Goal: Information Seeking & Learning: Learn about a topic

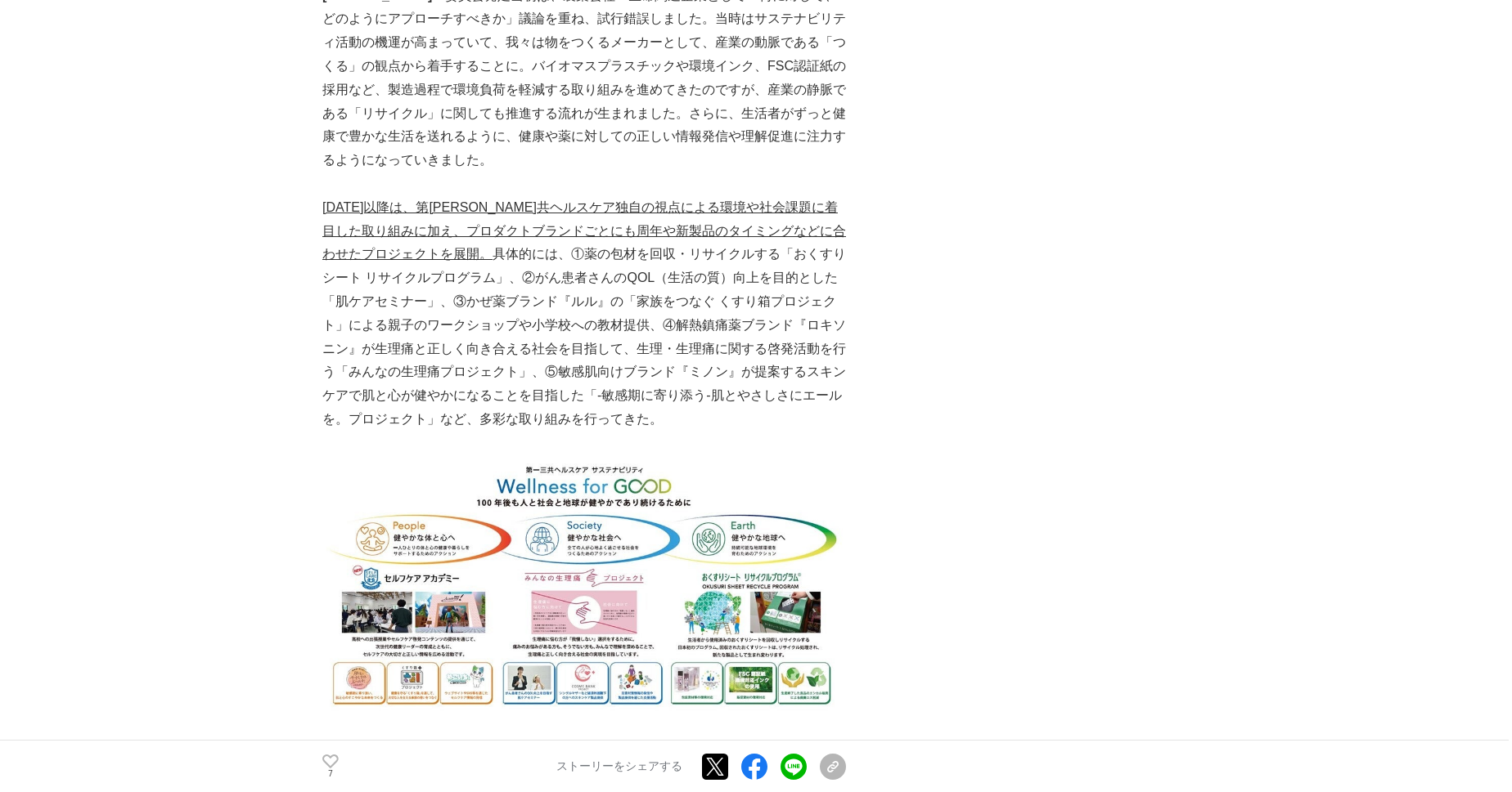
scroll to position [1069, 0]
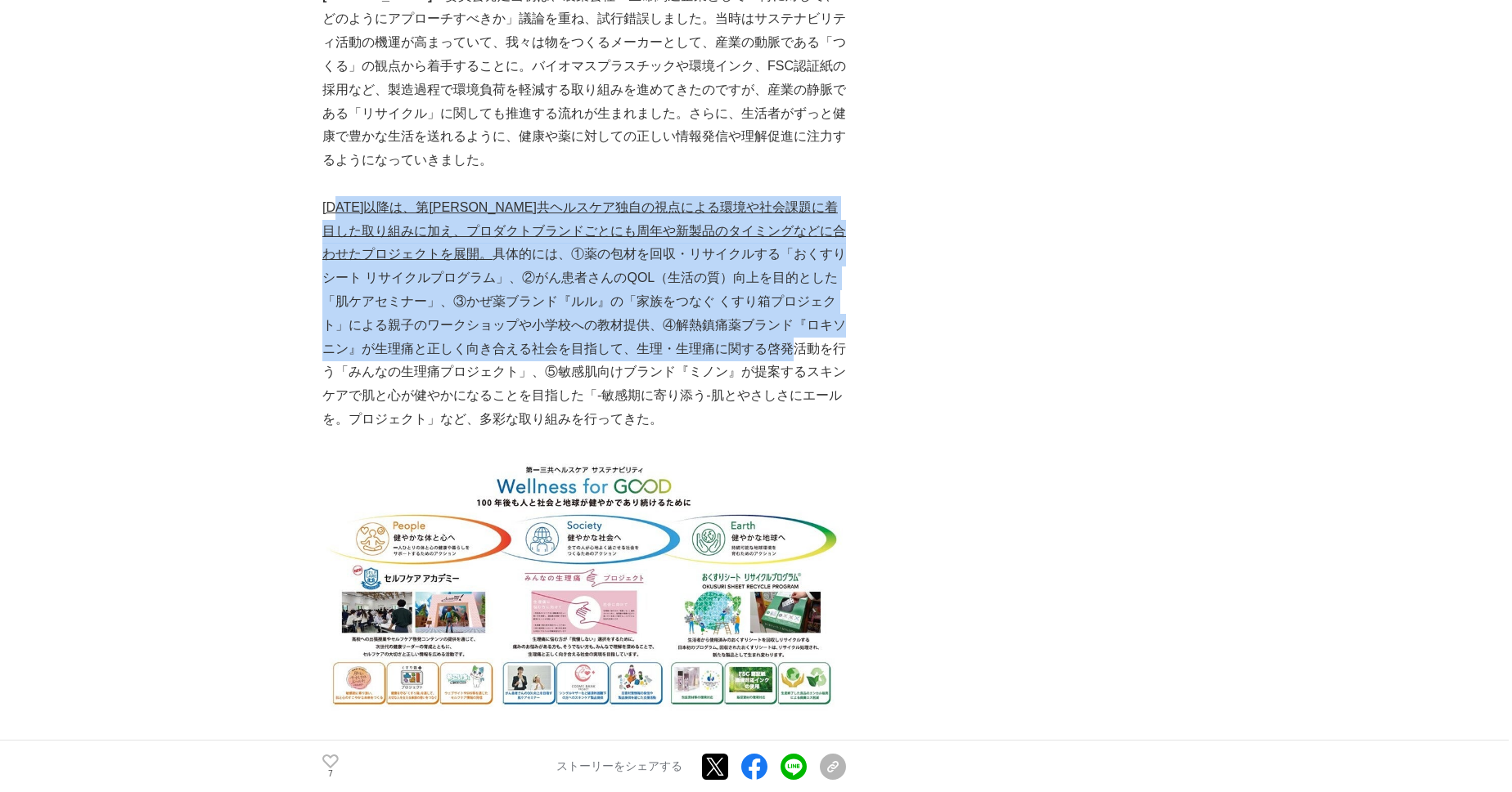
drag, startPoint x: 336, startPoint y: 183, endPoint x: 742, endPoint y: 328, distance: 431.1
click at [734, 318] on p "2021年以降は、第一三共ヘルスケア独自の視点による環境や社会課題に着目した取り組みに加え、プロダクトブランドごとにも周年や新製品のタイミングなどに合わせたプ…" at bounding box center [584, 314] width 524 height 235
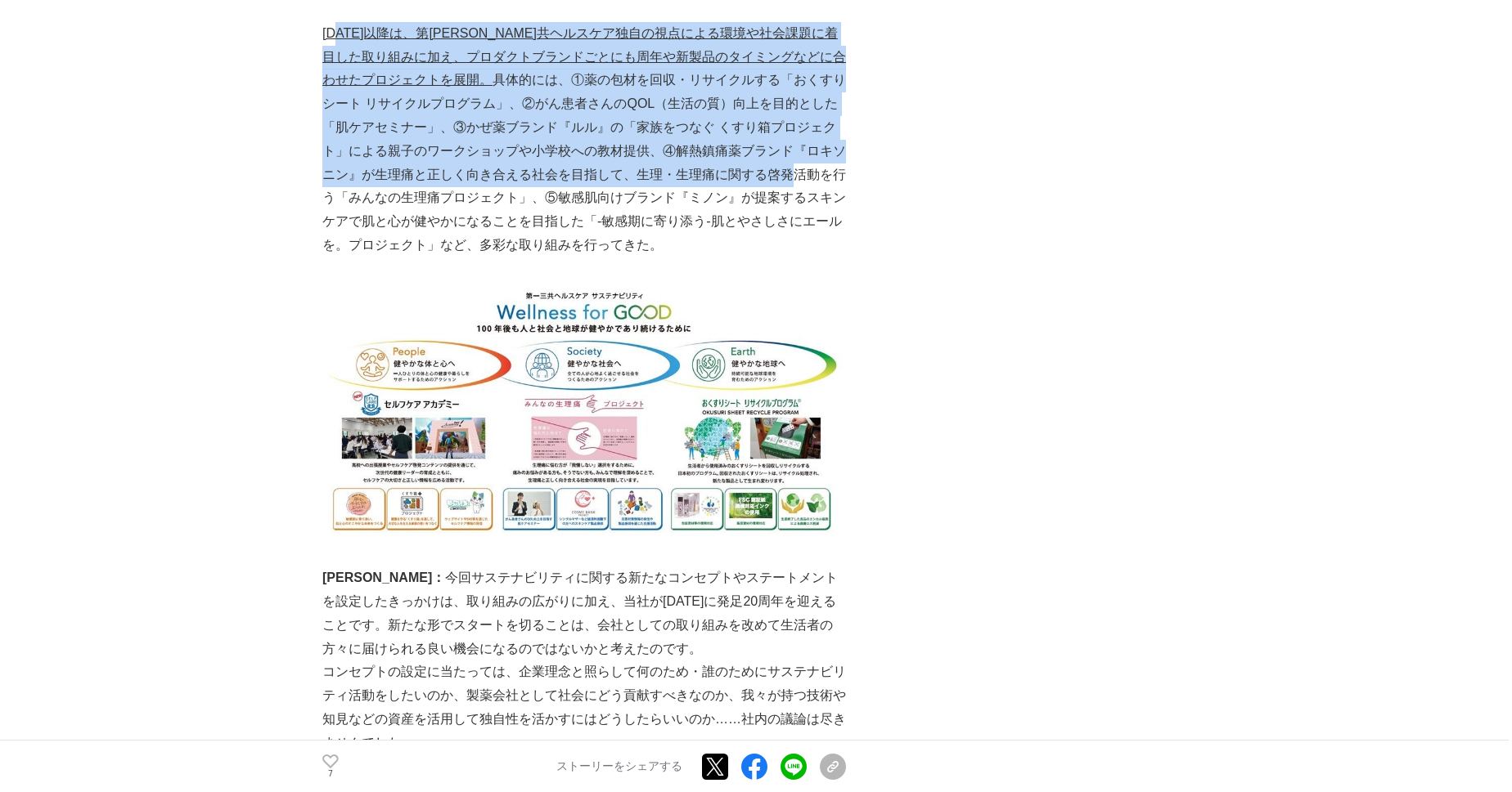
scroll to position [1188, 0]
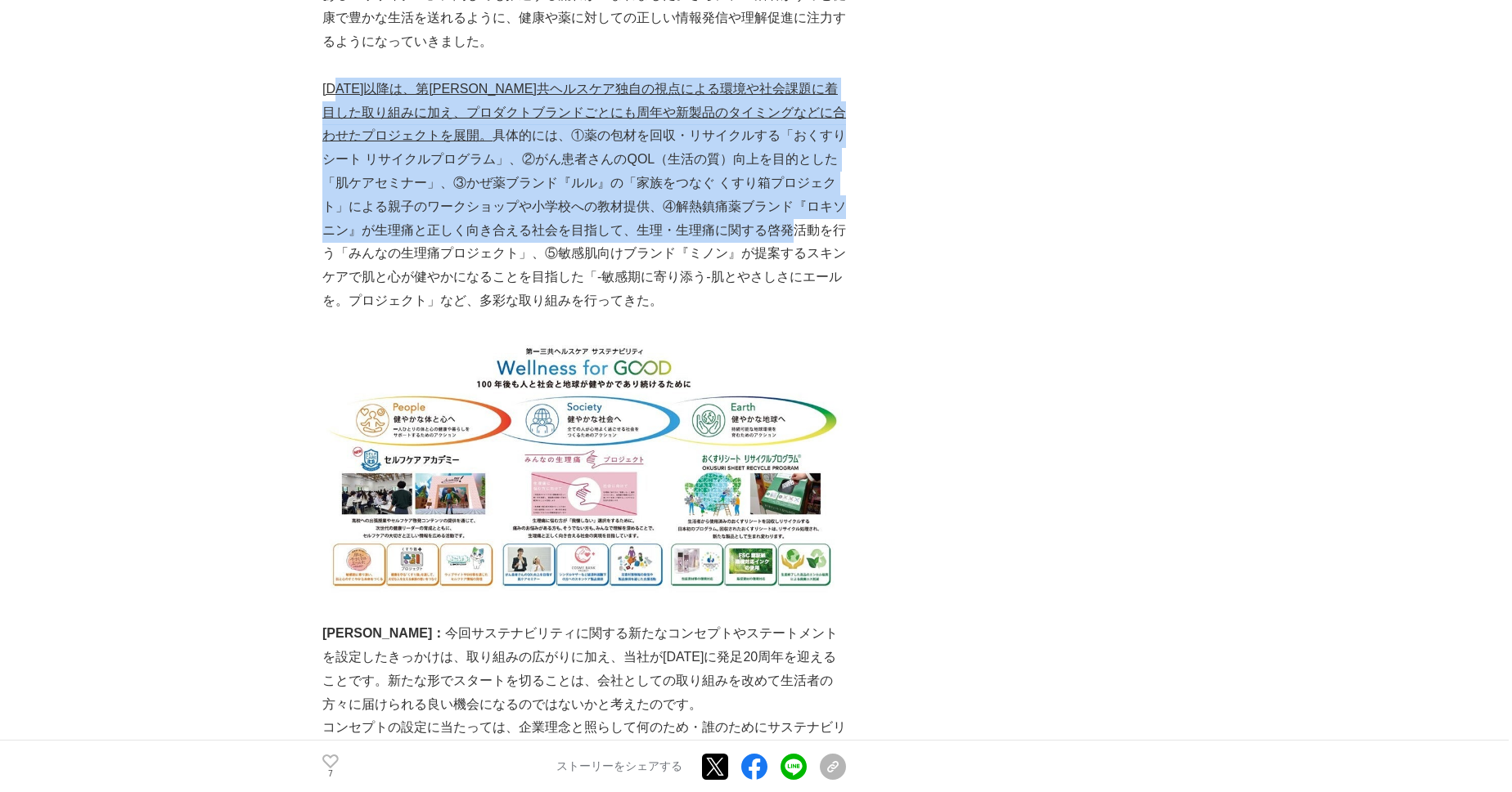
click at [583, 171] on p "2021年以降は、第一三共ヘルスケア独自の視点による環境や社会課題に着目した取り組みに加え、プロダクトブランドごとにも周年や新製品のタイミングなどに合わせたプ…" at bounding box center [584, 195] width 524 height 235
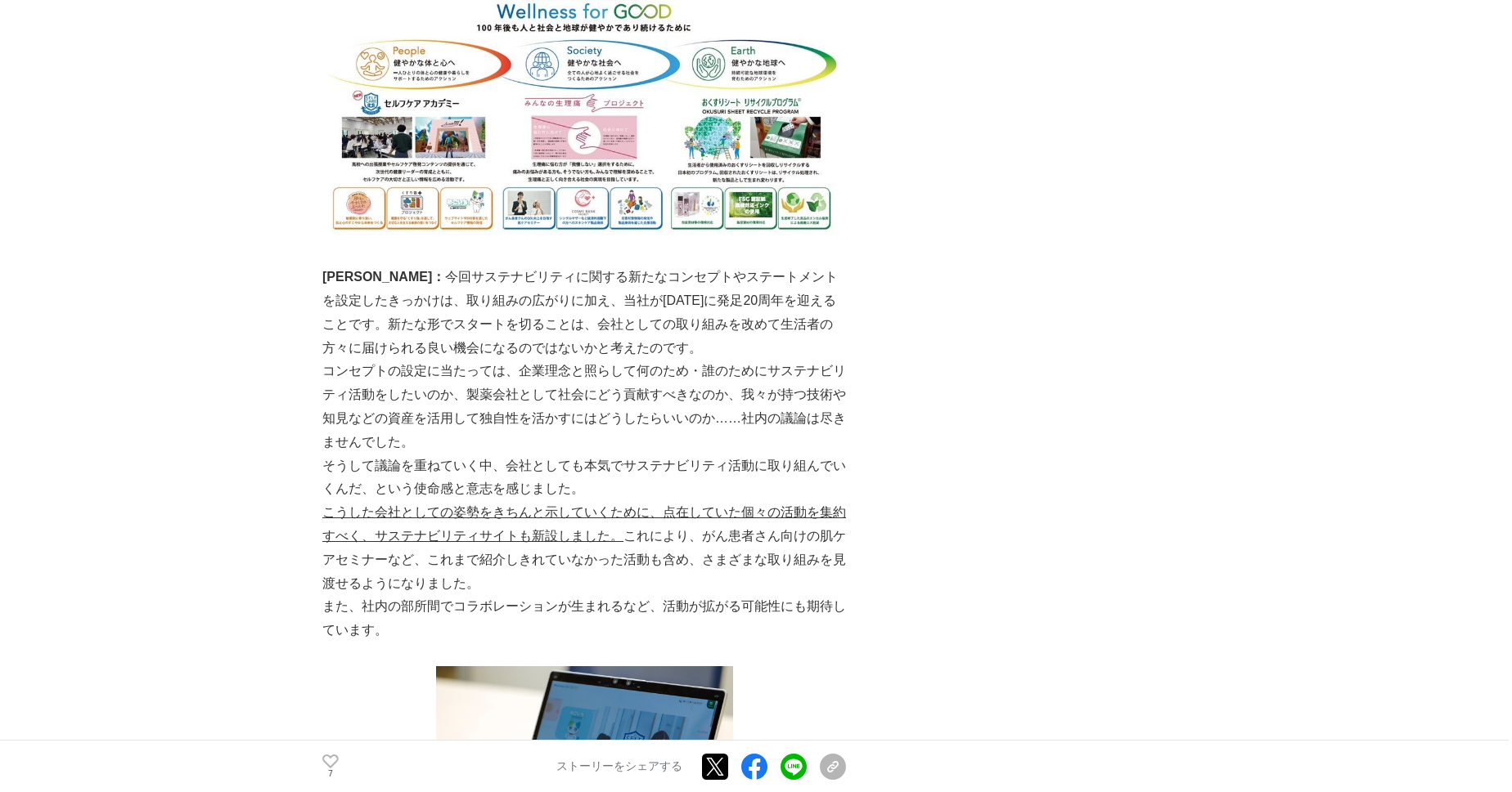
scroll to position [1544, 0]
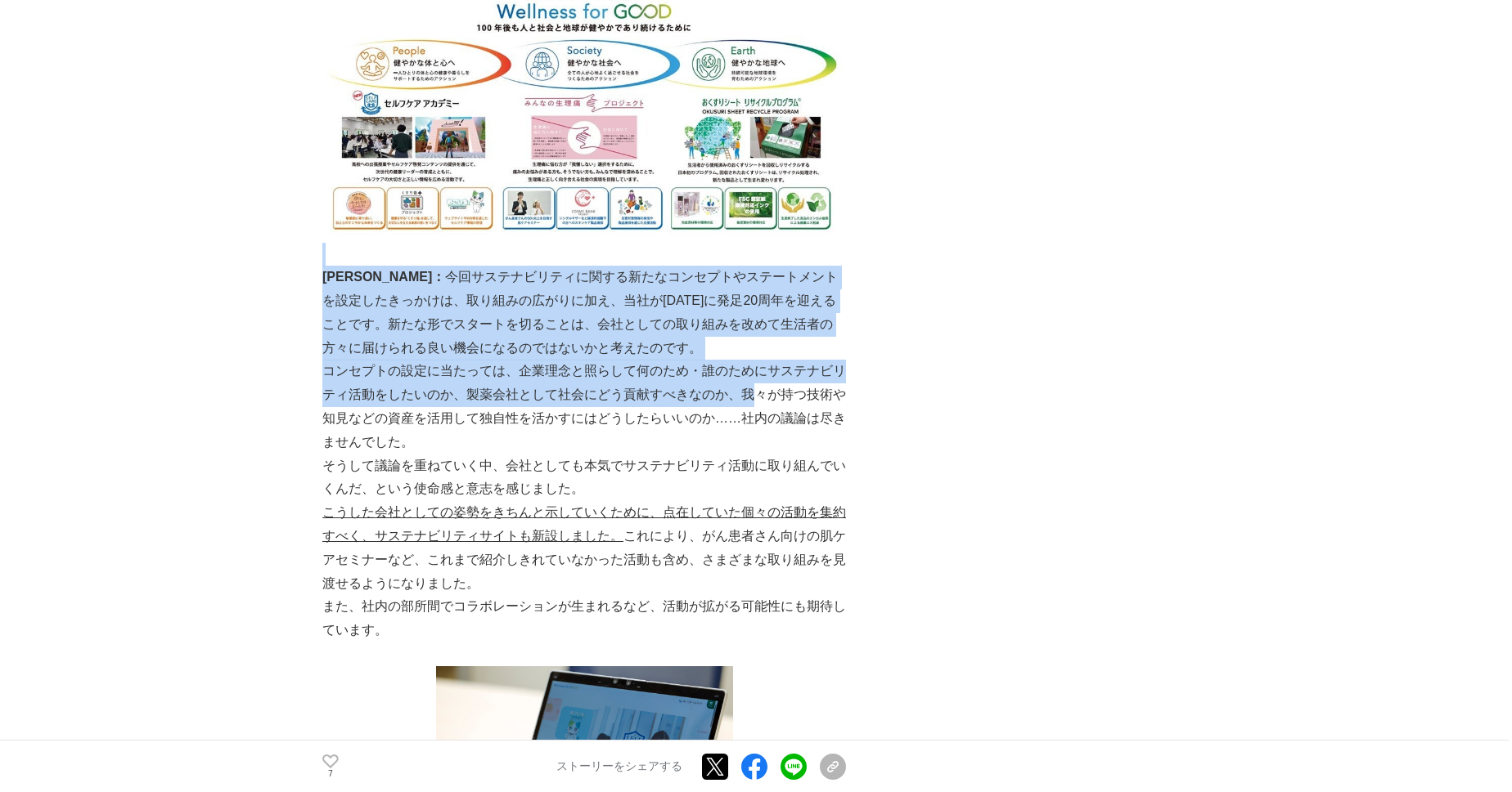
drag, startPoint x: 386, startPoint y: 232, endPoint x: 752, endPoint y: 373, distance: 392.2
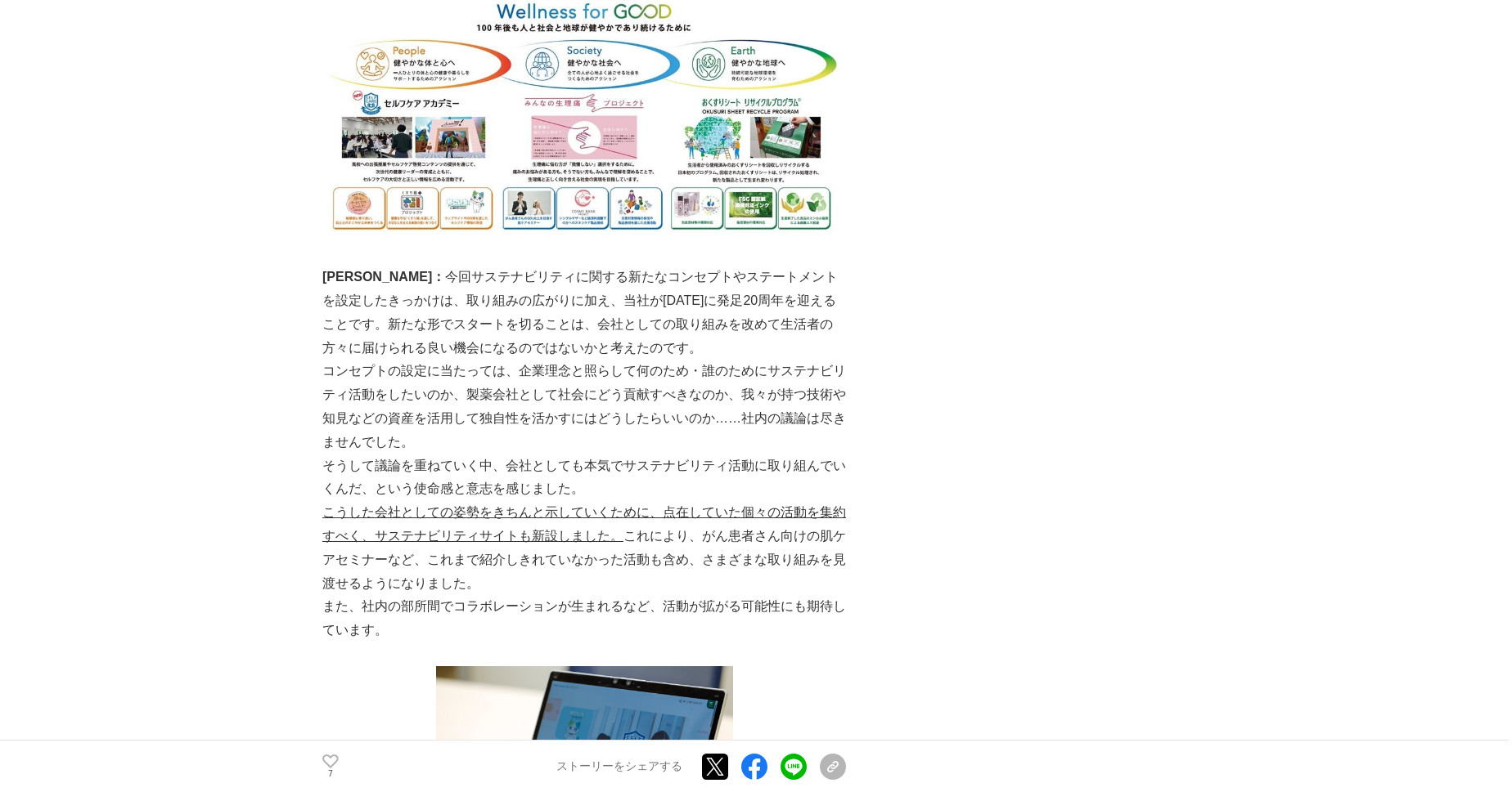
drag, startPoint x: 752, startPoint y: 373, endPoint x: 617, endPoint y: 408, distance: 139.5
click at [617, 408] on p "コンセプトの設定に当たっては、企業理念と照らして何のため・誰のためにサステナビリティ活動をしたいのか、製薬会社として社会にどう貢献すべきなのか、我々が持つ技術…" at bounding box center [584, 407] width 524 height 94
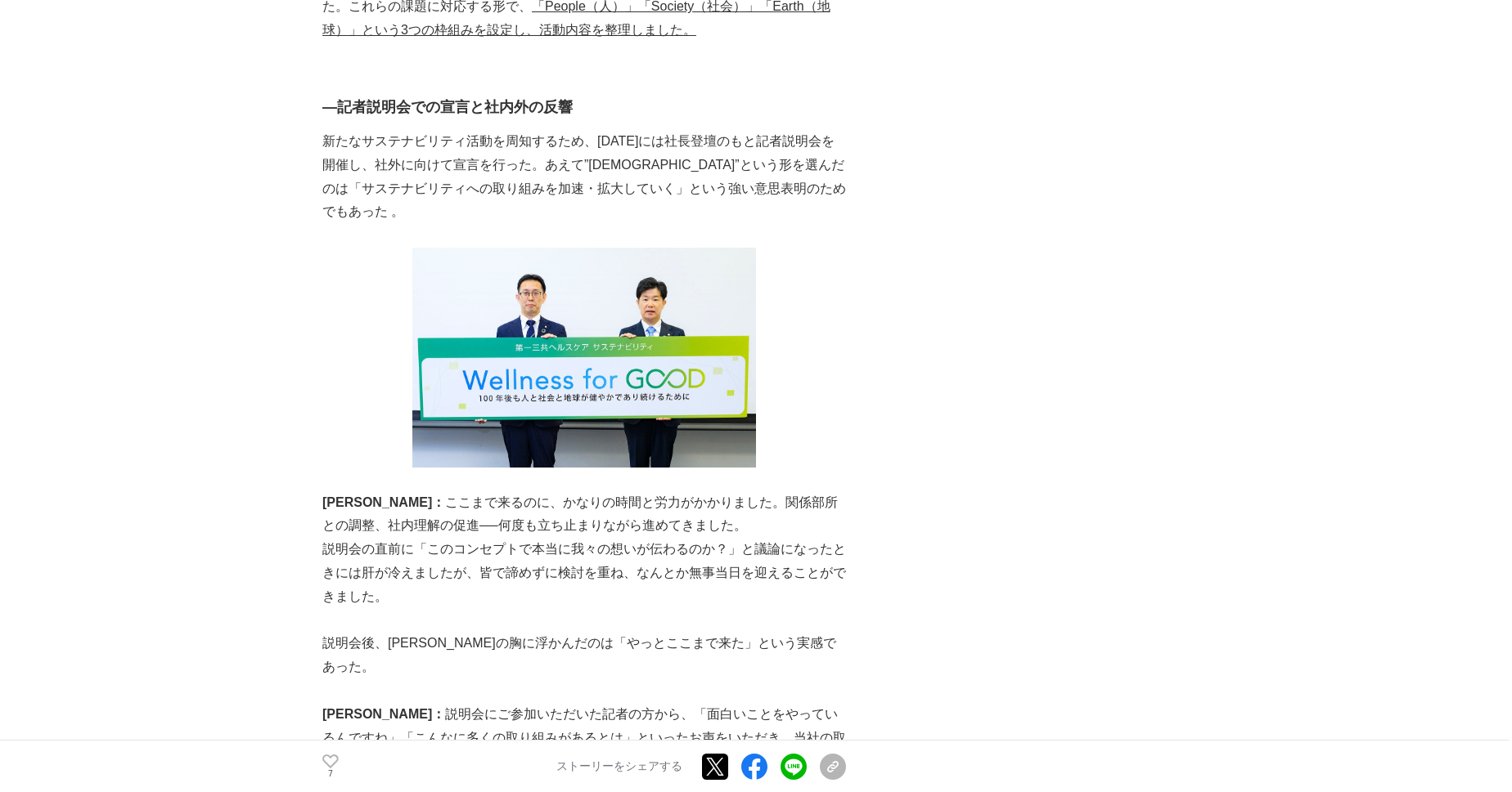
scroll to position [2970, 0]
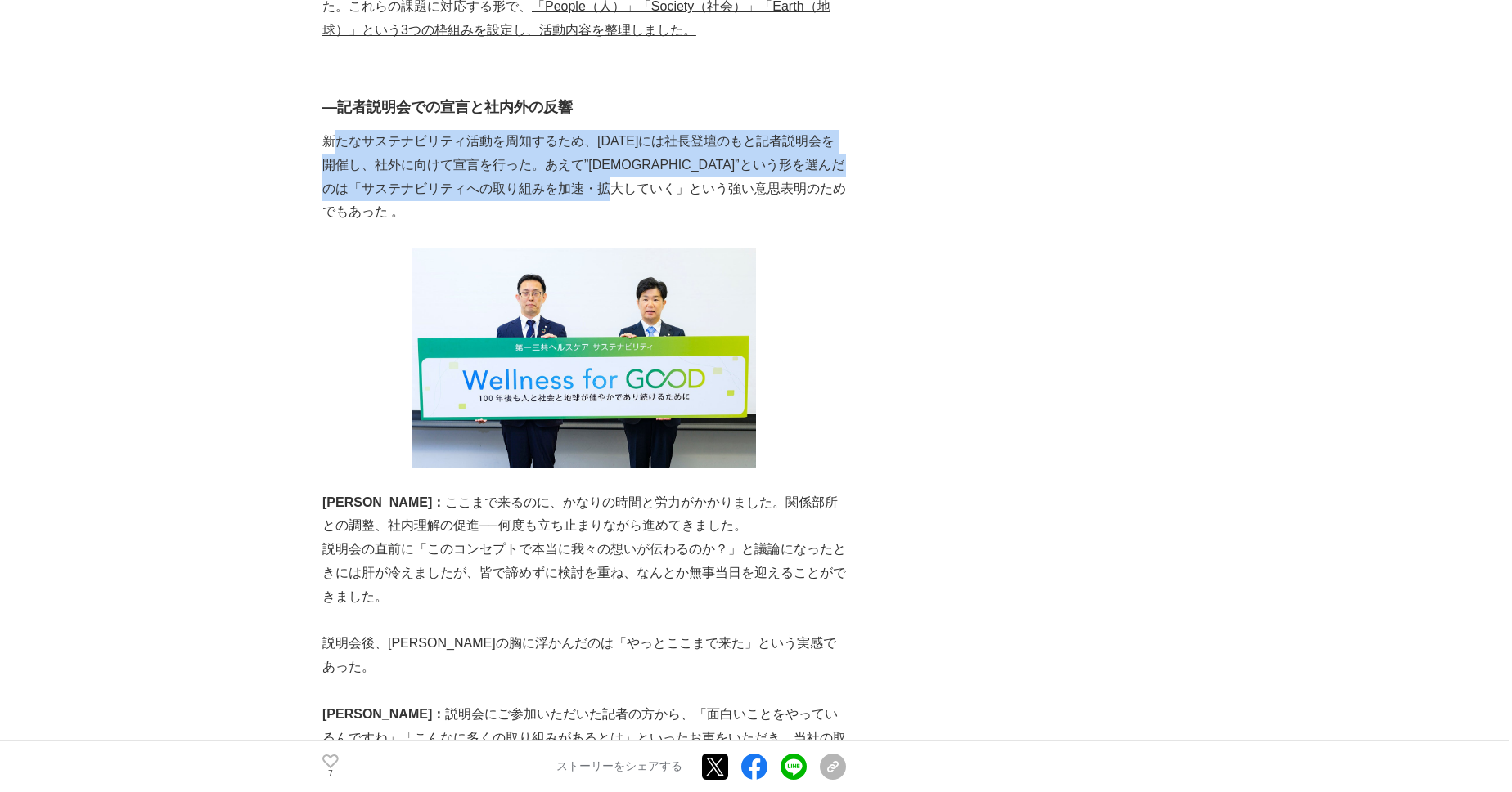
drag, startPoint x: 332, startPoint y: 111, endPoint x: 716, endPoint y: 157, distance: 386.7
click at [716, 157] on p "新たなサステナビリティ活動を周知するため、2025年6月には社長登壇のもと記者説明会を開催し、社外に向けて宣言を行った。あえて”説明会”という形を選んだのは「…" at bounding box center [584, 176] width 524 height 94
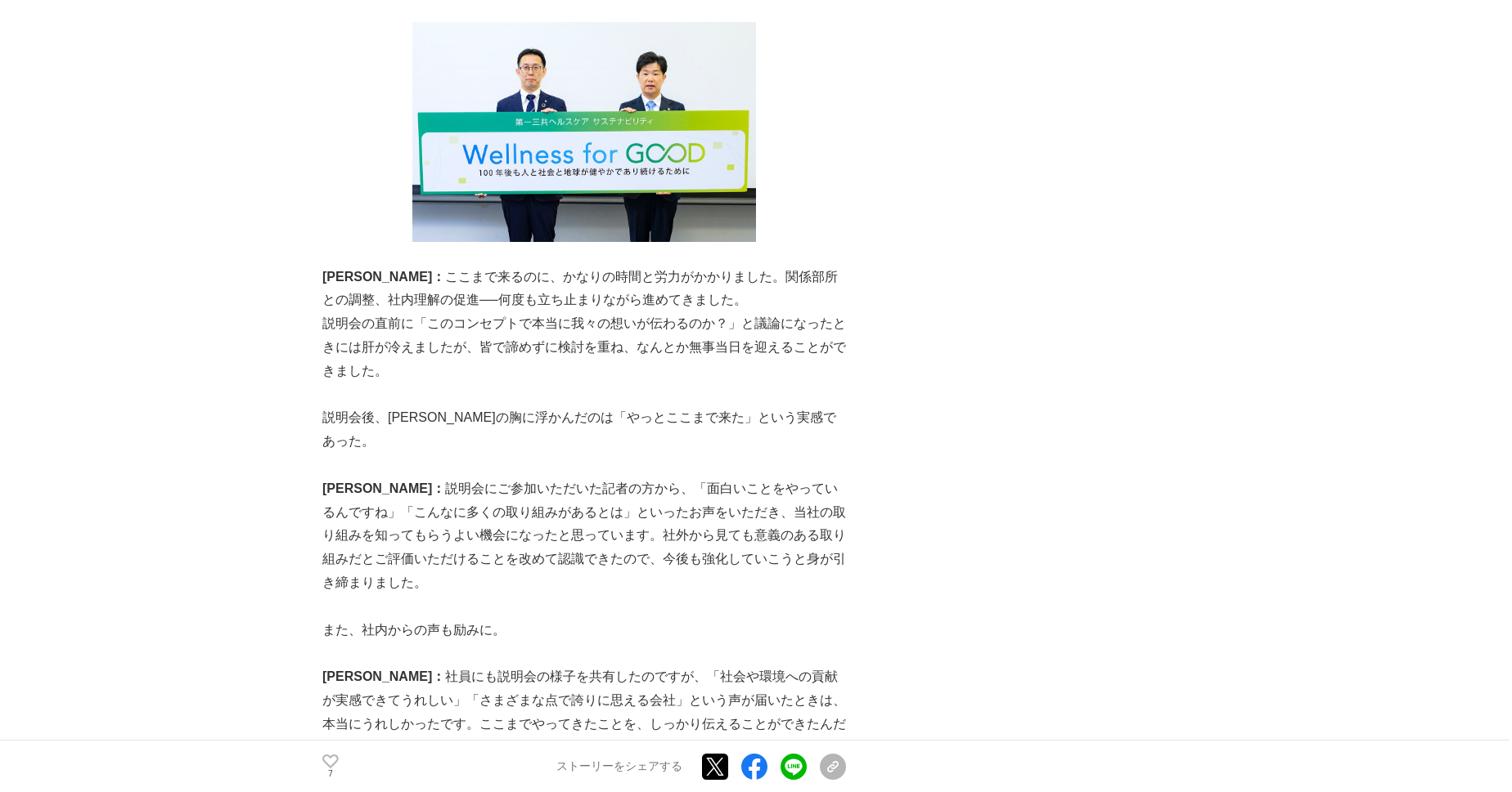
scroll to position [3208, 0]
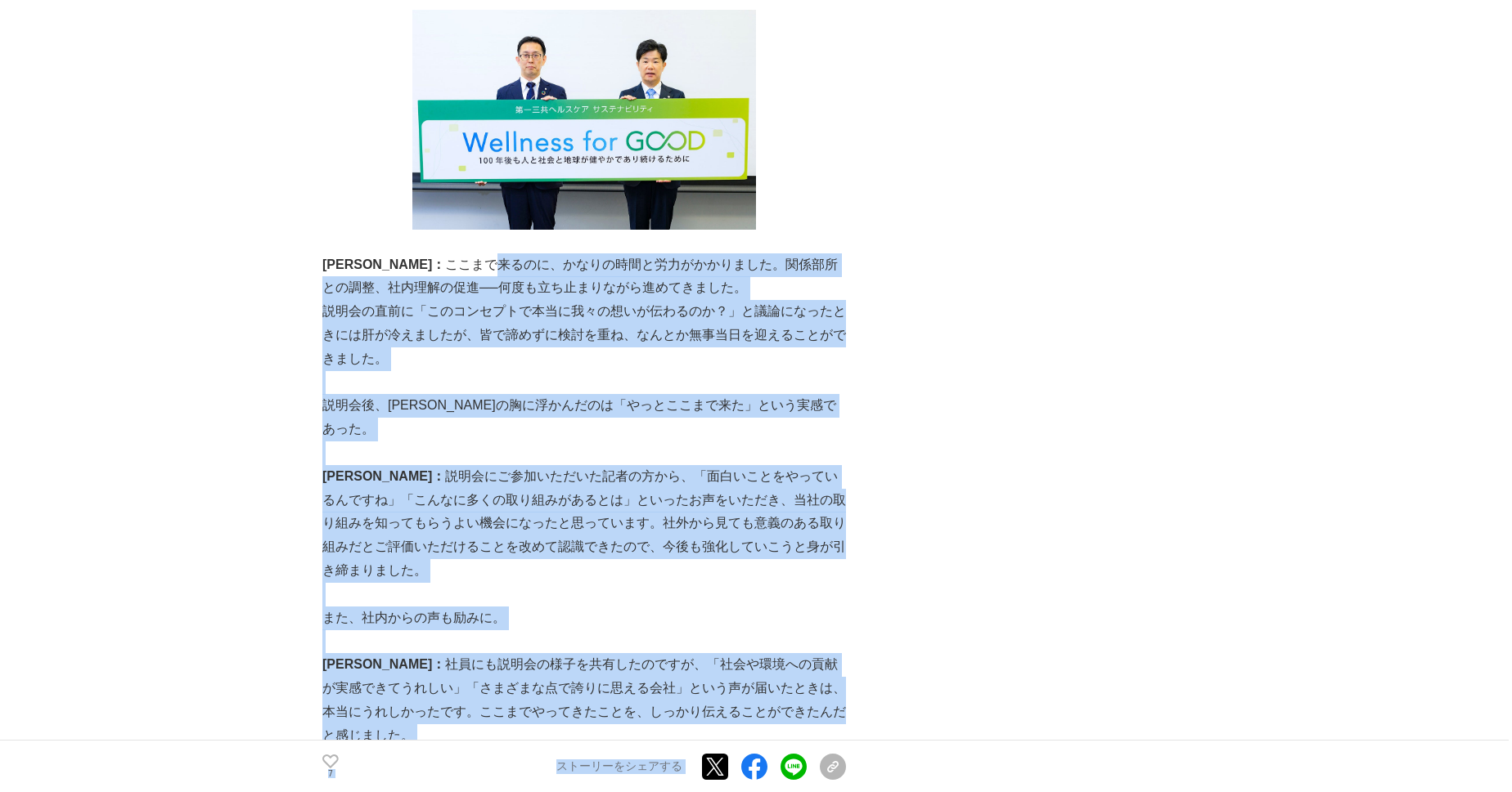
drag, startPoint x: 409, startPoint y: 242, endPoint x: 894, endPoint y: 348, distance: 496.4
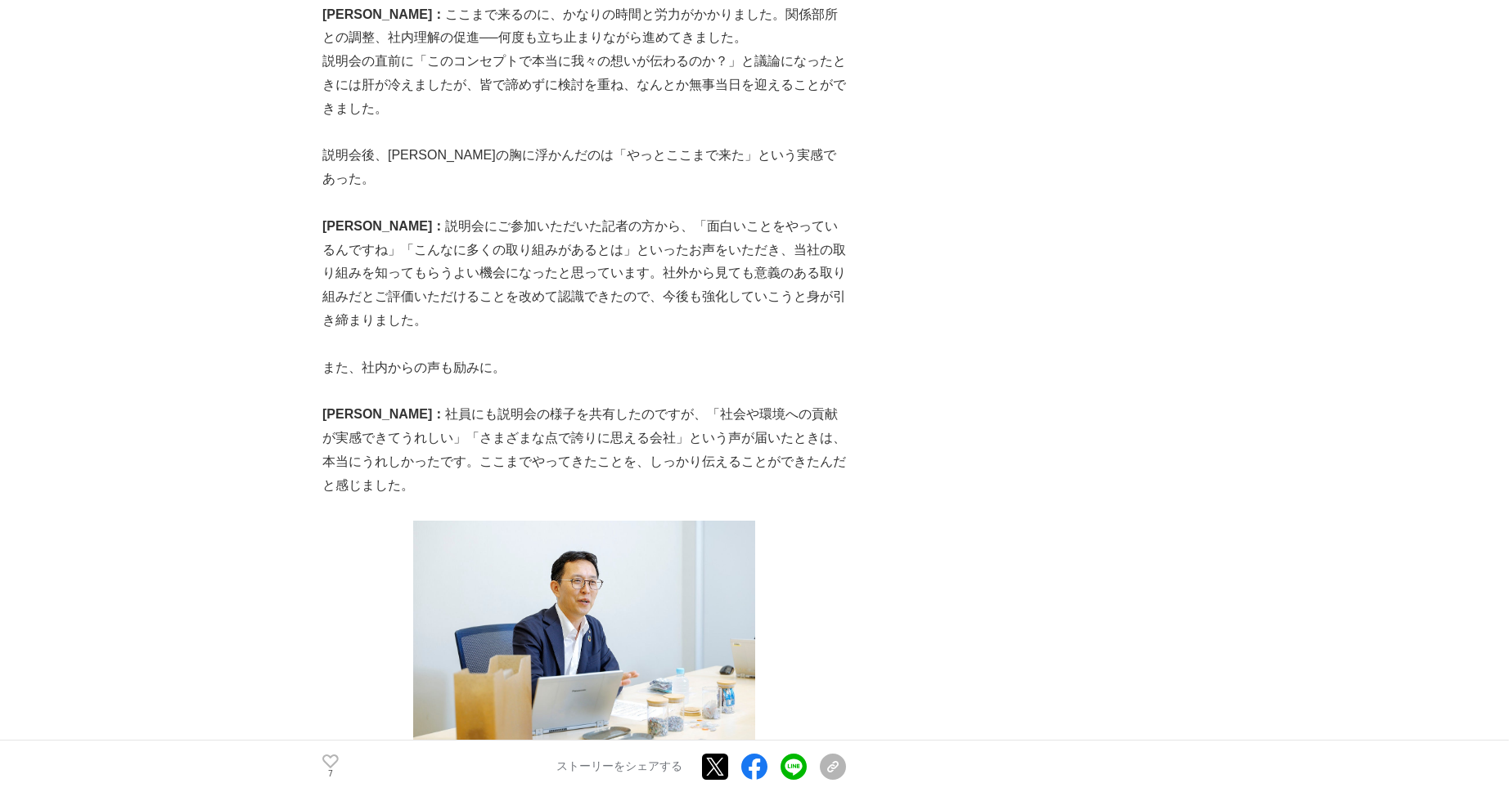
scroll to position [3446, 0]
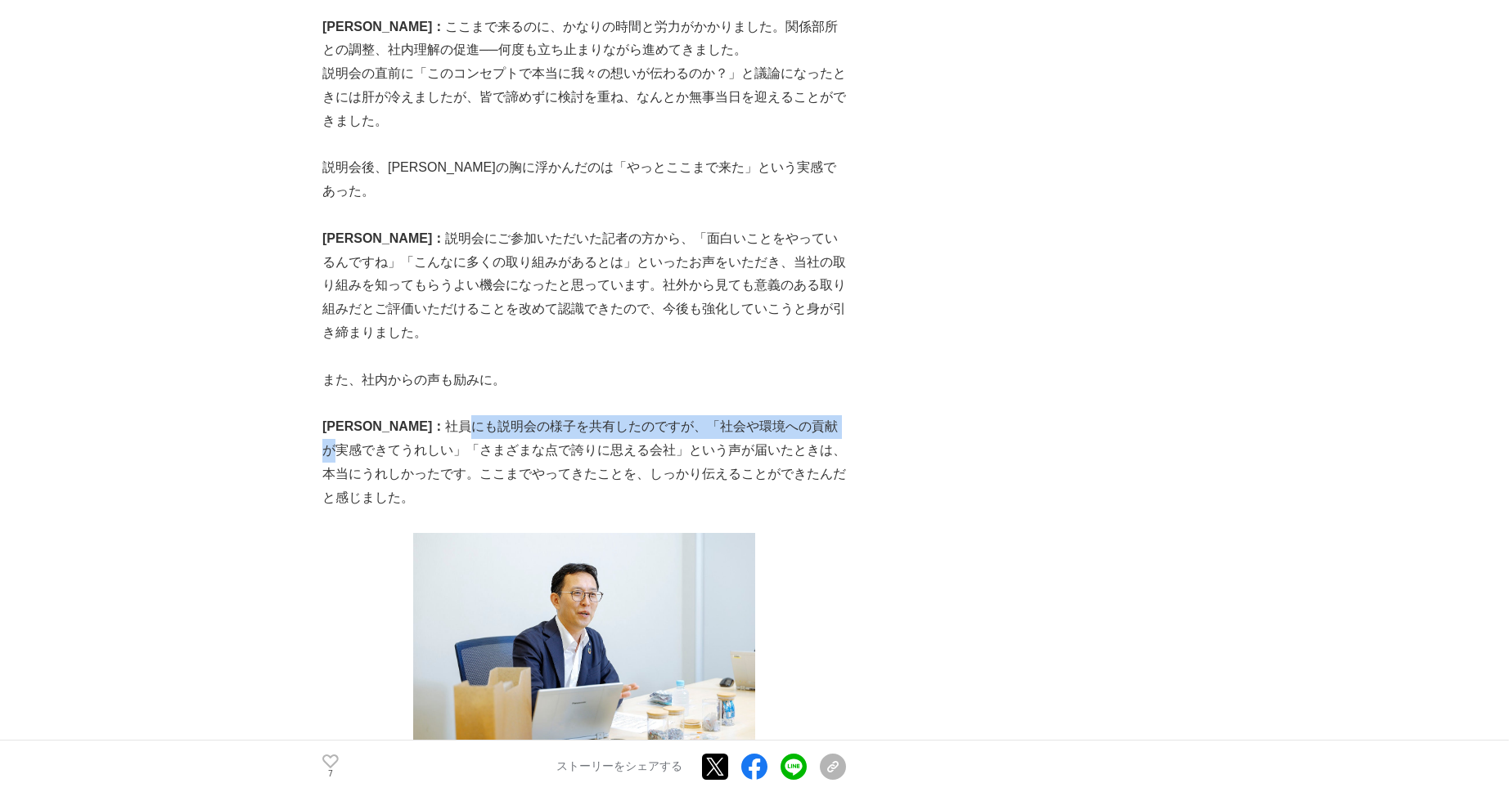
drag, startPoint x: 391, startPoint y: 375, endPoint x: 773, endPoint y: 376, distance: 382.0
click at [769, 415] on p "岩城： 社員にも説明会の様子を共有したのですが、「社会や環境への貢献が実感できてうれしい」「さまざまな点で誇りに思える会社」という声が届いたときは、本当にうれ…" at bounding box center [584, 462] width 524 height 94
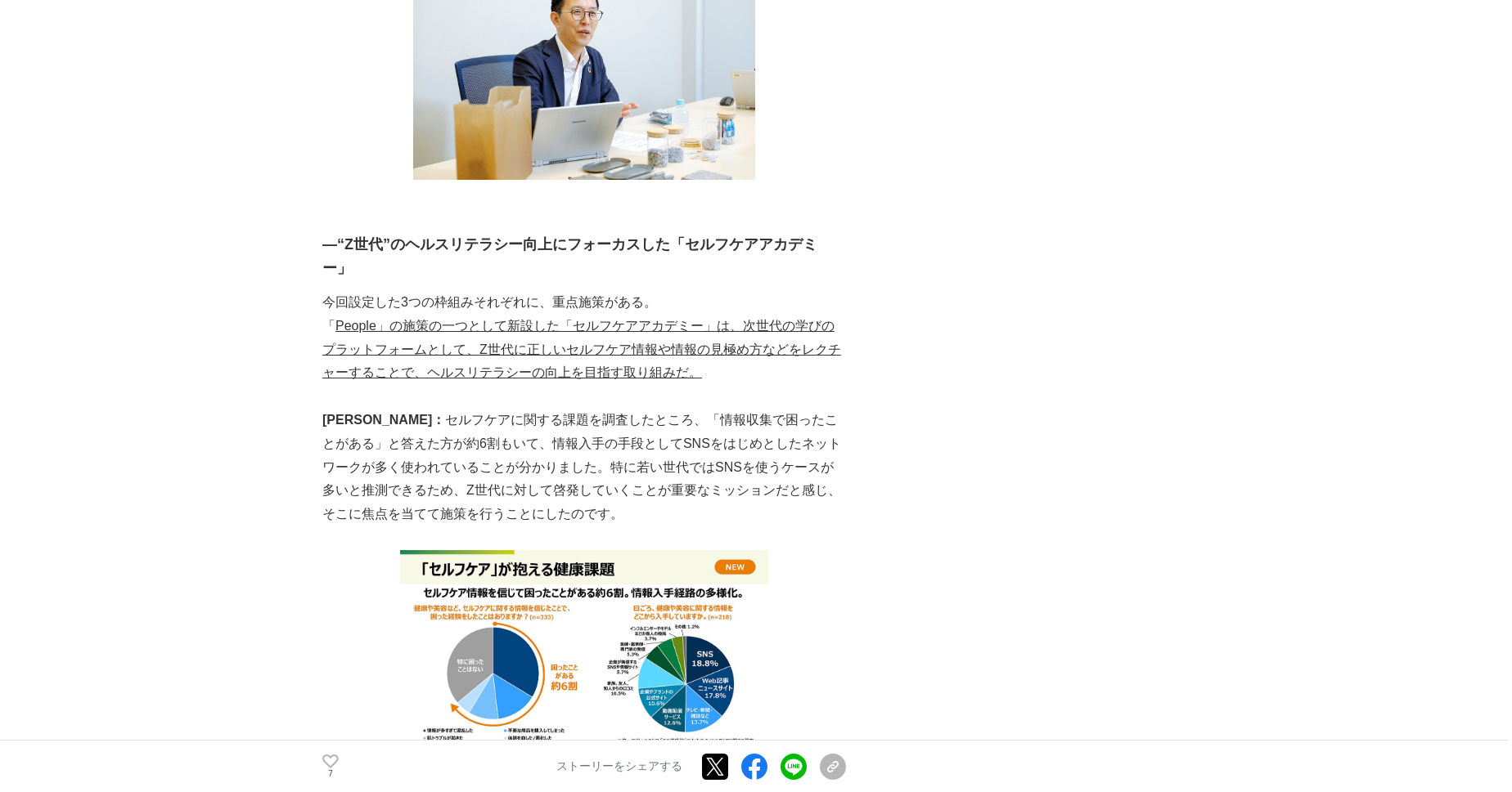
scroll to position [4040, 0]
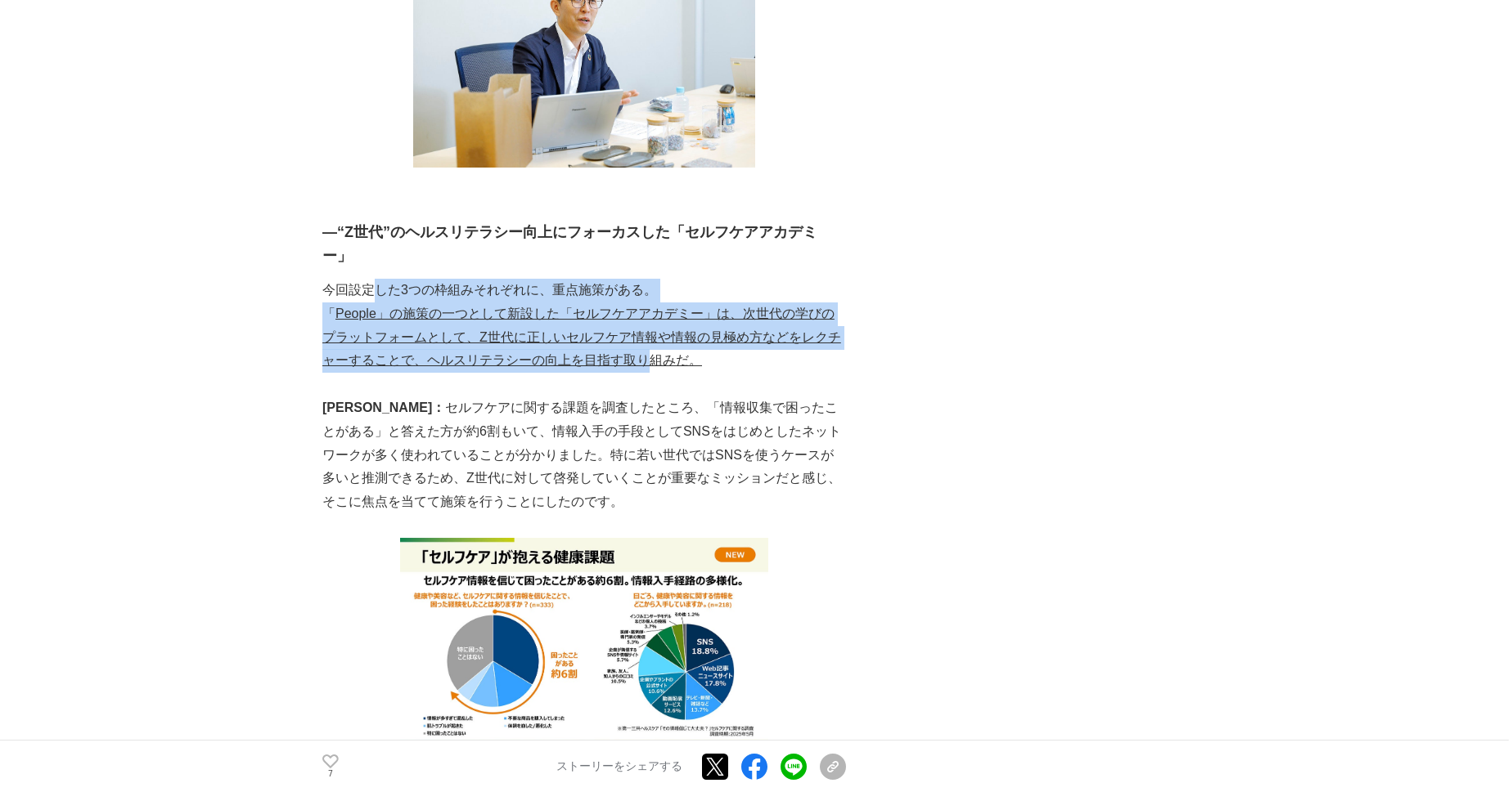
drag, startPoint x: 379, startPoint y: 212, endPoint x: 655, endPoint y: 292, distance: 287.4
click at [655, 292] on div "“100年後もずっと、健やかに”──その言葉に込められた想いが、いま本格的に動き出す。 2025年6月、第一三共ヘルスケアはサステナビリティ方針に関する記者説…" at bounding box center [584, 601] width 524 height 8695
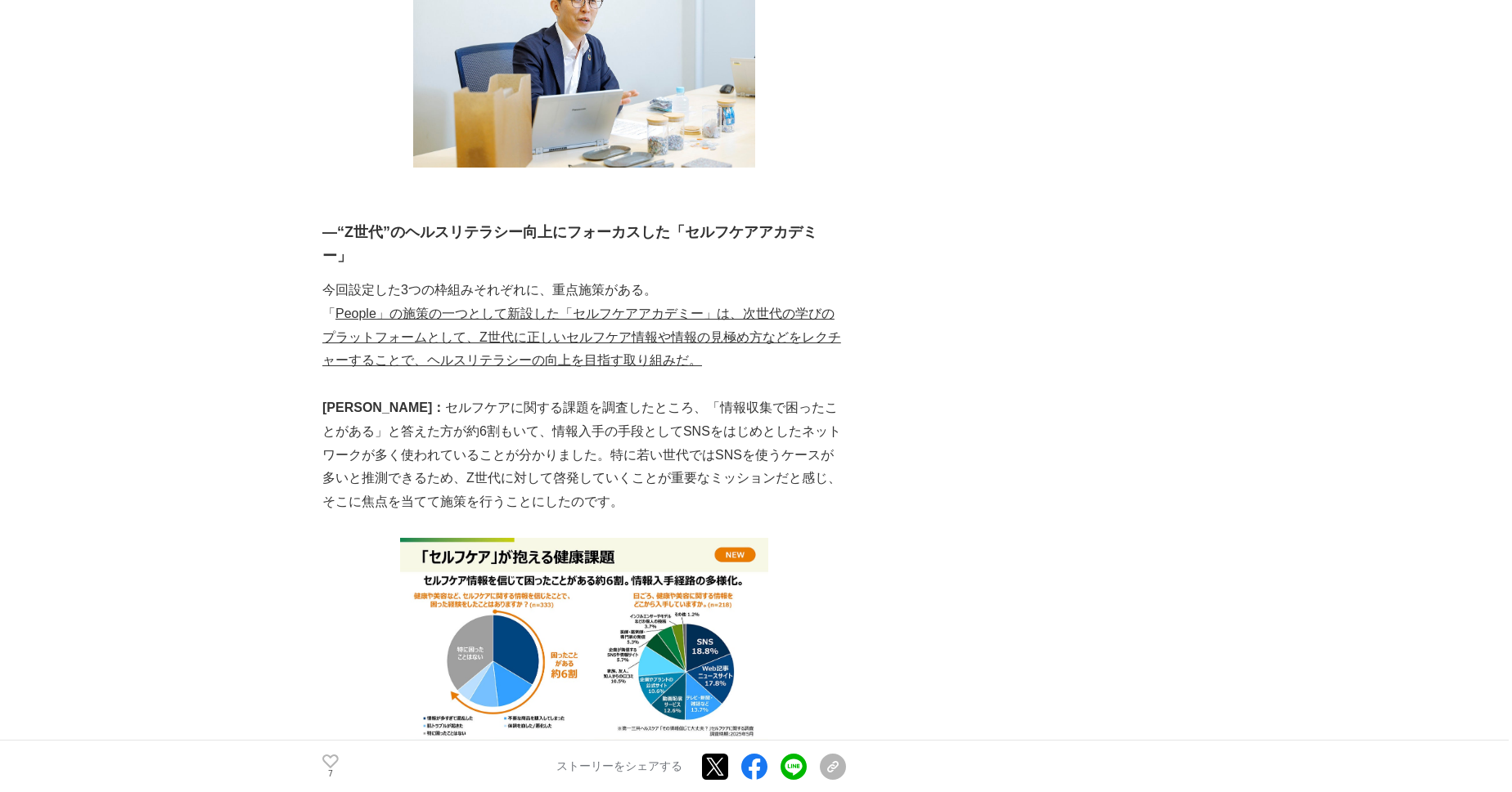
drag, startPoint x: 655, startPoint y: 292, endPoint x: 607, endPoint y: 335, distance: 64.4
click at [607, 397] on p "岩城： セルフケアに関する課題を調査したところ、「情報収集で困ったことがある」と答えた方が約6割もいて、情報入手の手段としてSNSをはじめとしたネットワークが…" at bounding box center [584, 456] width 524 height 118
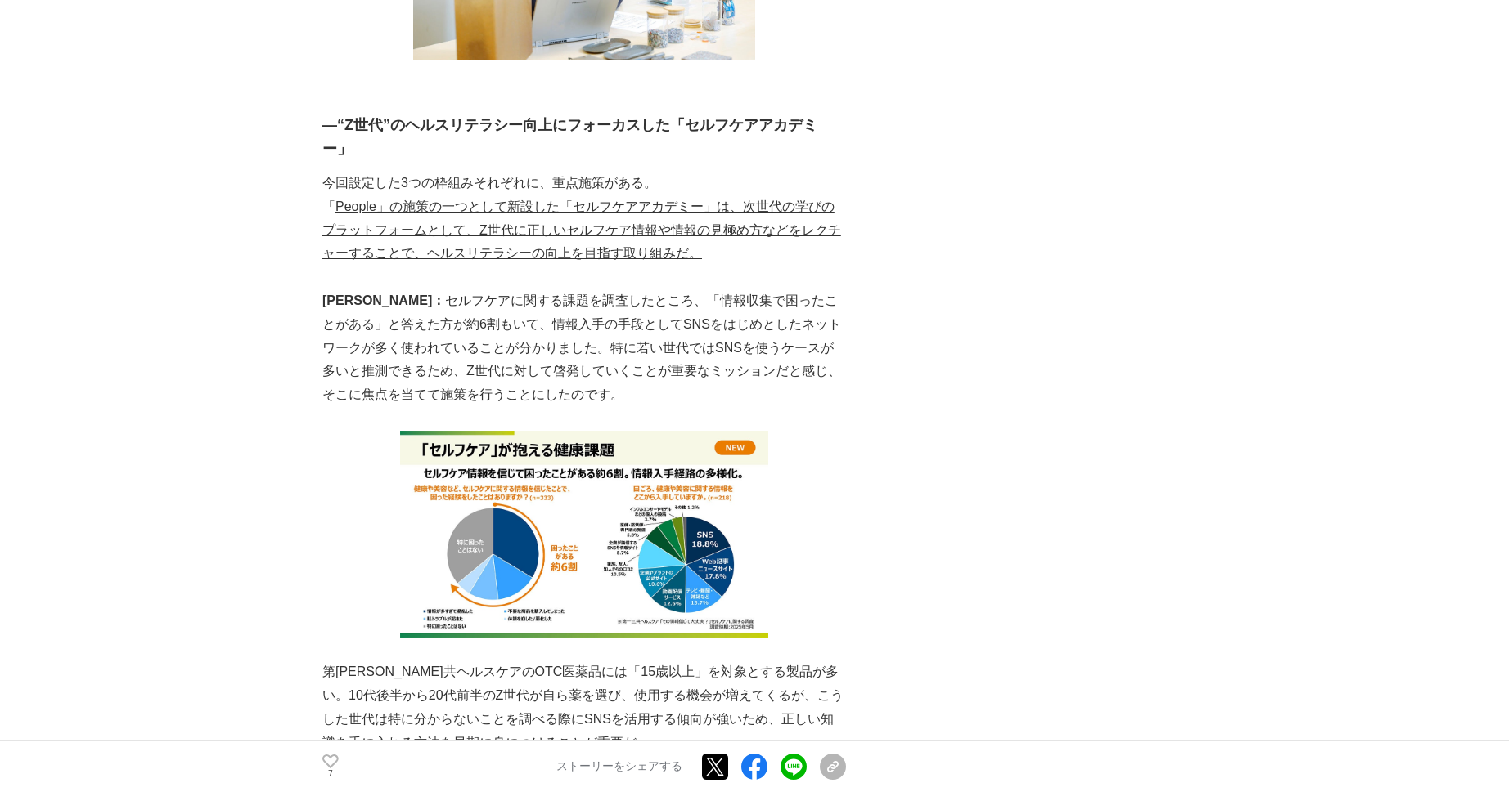
scroll to position [4159, 0]
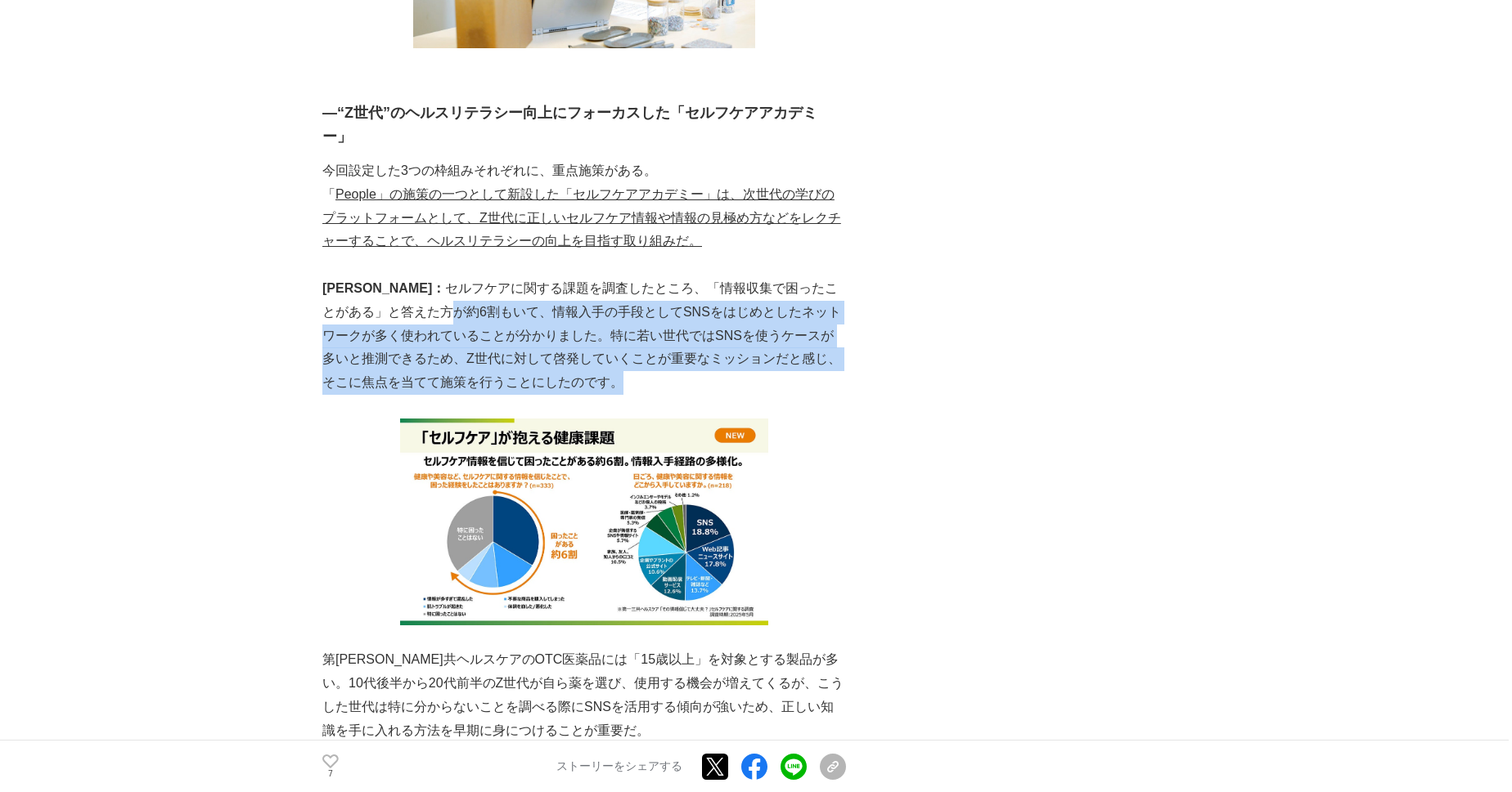
drag, startPoint x: 372, startPoint y: 239, endPoint x: 709, endPoint y: 304, distance: 343.2
click at [709, 304] on p "岩城： セルフケアに関する課題を調査したところ、「情報収集で困ったことがある」と答えた方が約6割もいて、情報入手の手段としてSNSをはじめとしたネットワークが…" at bounding box center [584, 336] width 524 height 118
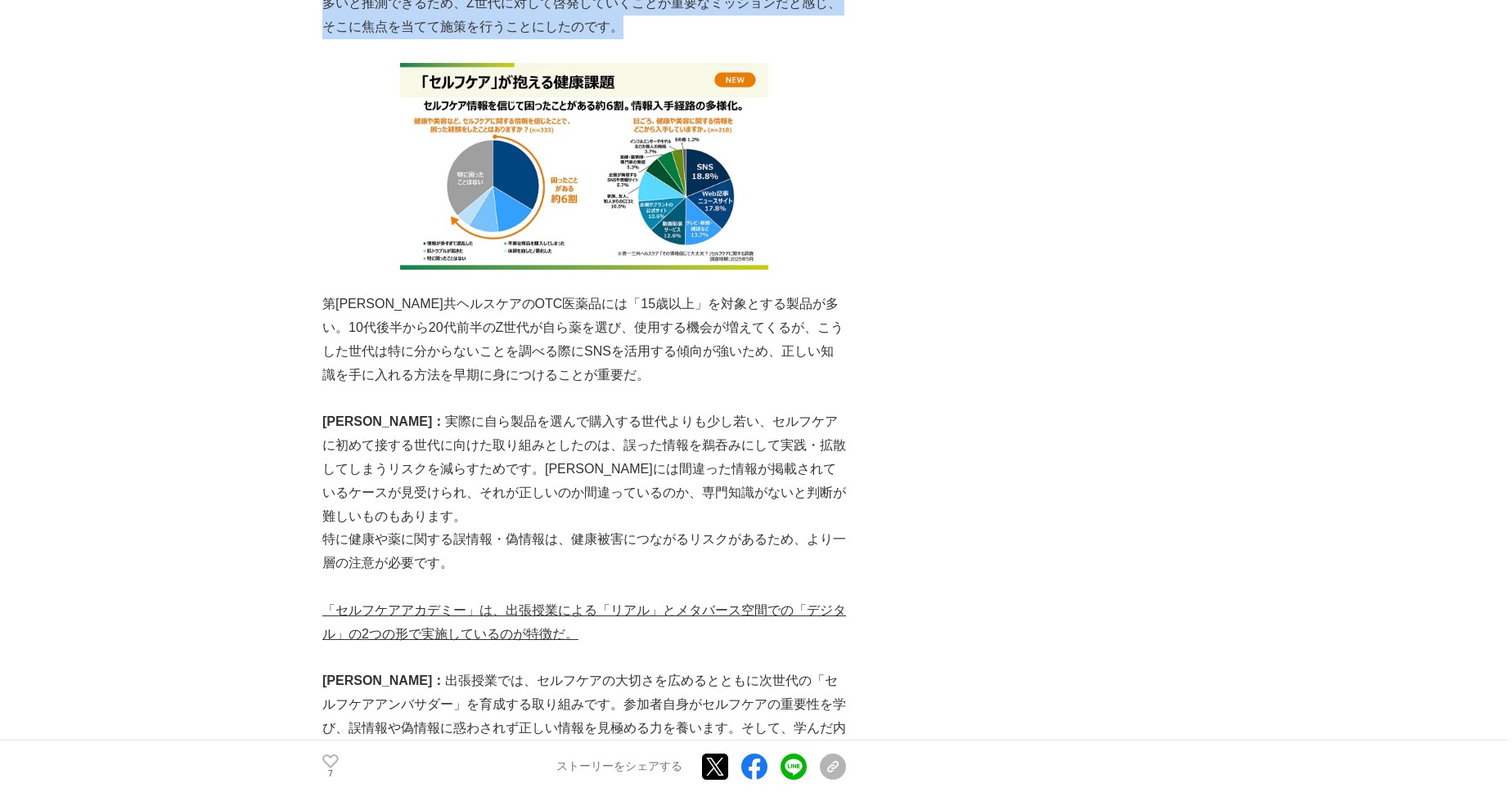
scroll to position [4516, 0]
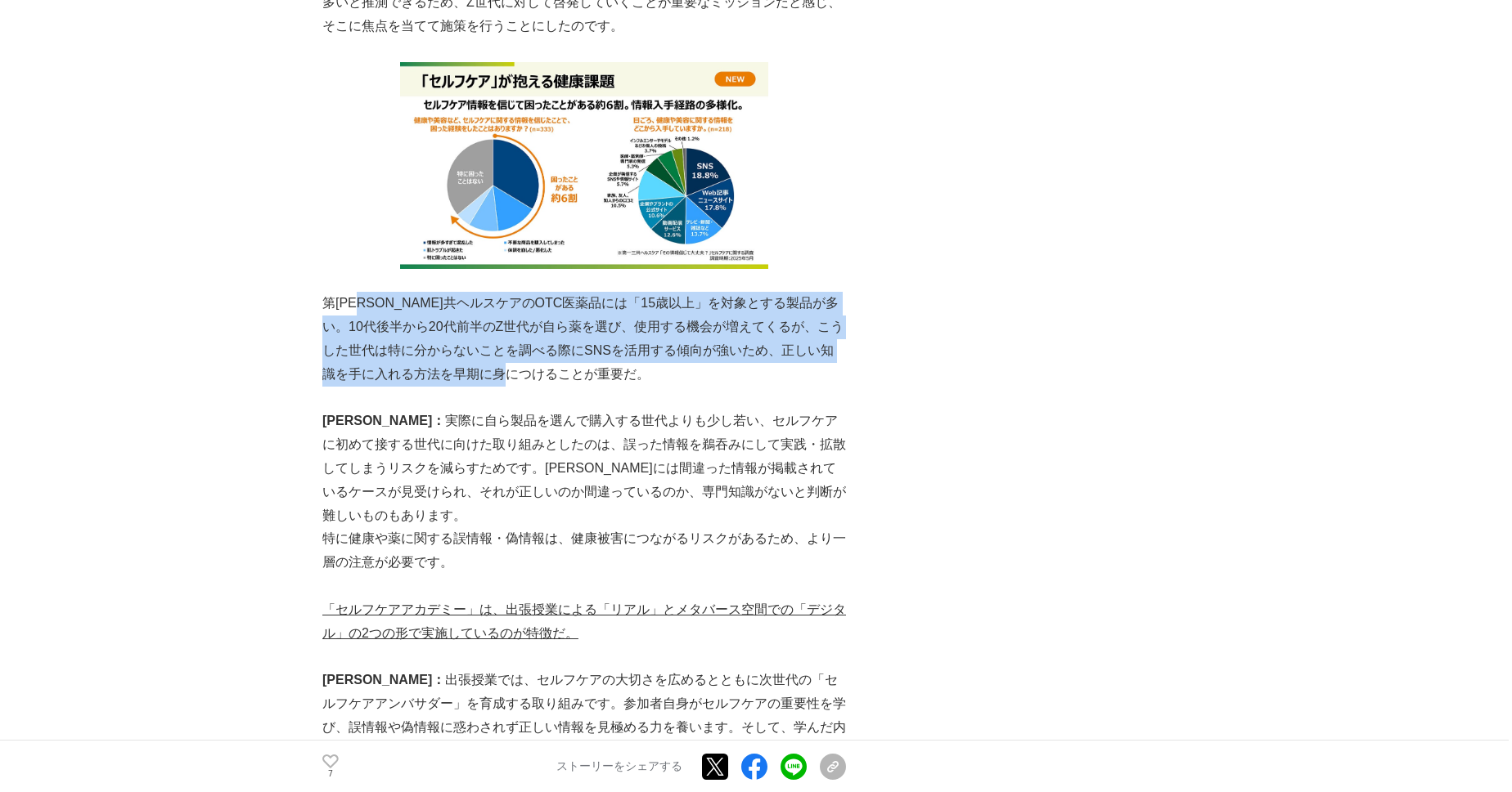
drag, startPoint x: 405, startPoint y: 229, endPoint x: 715, endPoint y: 295, distance: 316.9
click at [715, 295] on p "第一三共ヘルスケアのOTC医薬品には「15歳以上」を対象とする製品が多い。10代後半から20代前半のZ世代が自ら薬を選び、使用する機会が増えてくるが、こうした…" at bounding box center [584, 338] width 524 height 94
click at [715, 303] on p "第一三共ヘルスケアのOTC医薬品には「15歳以上」を対象とする製品が多い。10代後半から20代前半のZ世代が自ら薬を選び、使用する機会が増えてくるが、こうした…" at bounding box center [584, 338] width 524 height 94
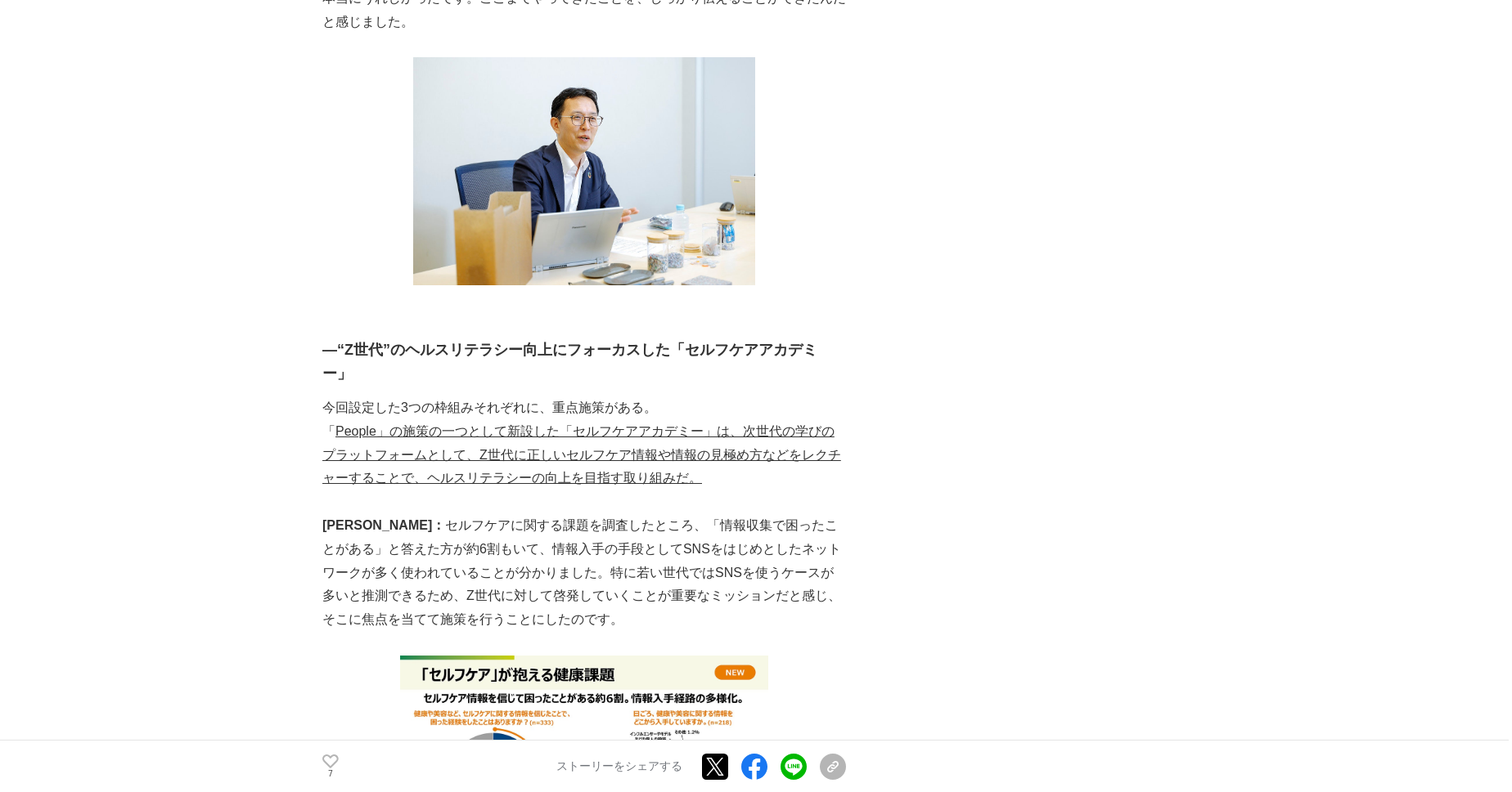
scroll to position [3921, 0]
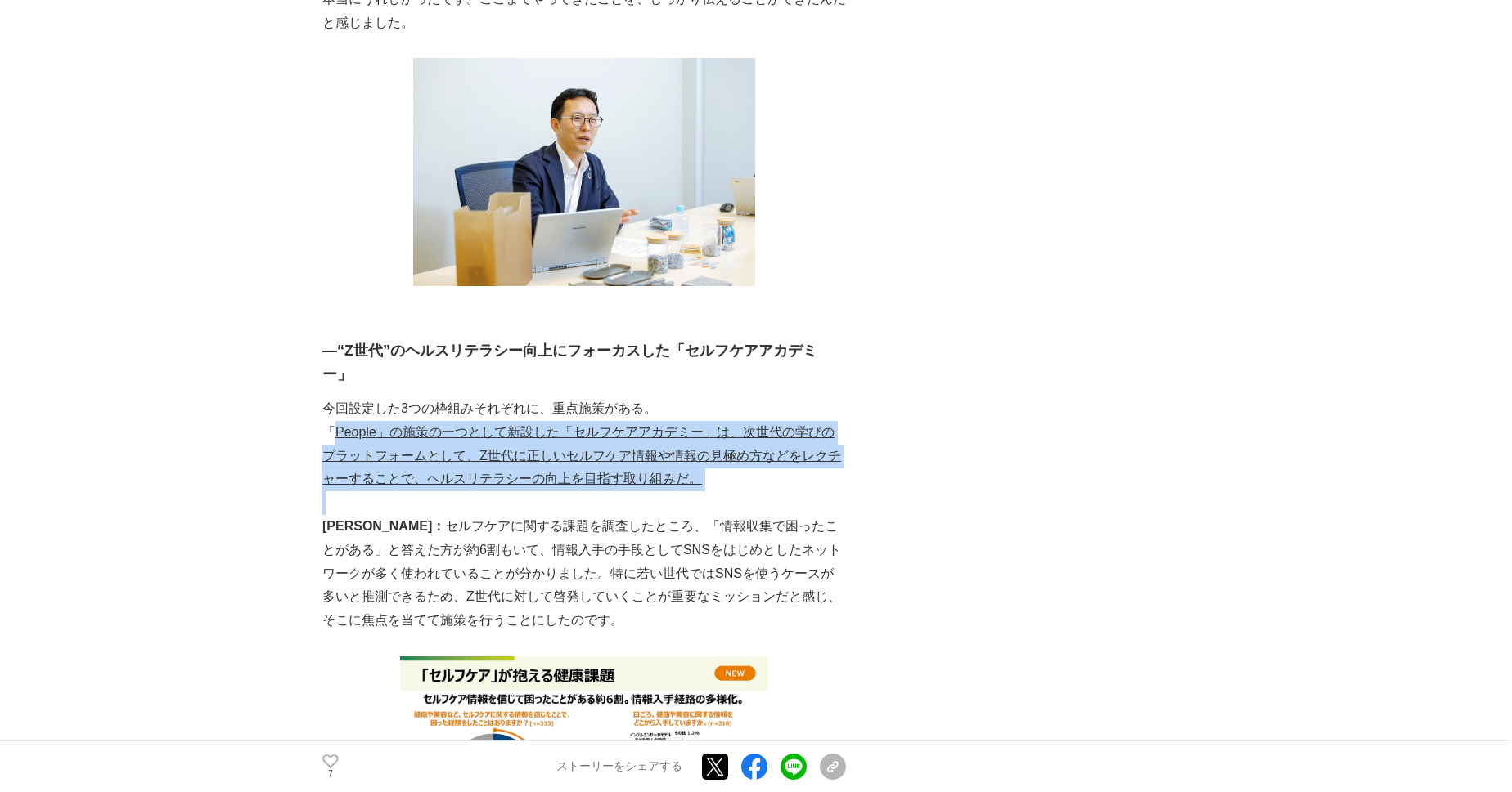
drag, startPoint x: 336, startPoint y: 362, endPoint x: 702, endPoint y: 412, distance: 369.4
click at [702, 412] on div "“100年後もずっと、健やかに”──その言葉に込められた想いが、いま本格的に動き出す。 2025年6月、第一三共ヘルスケアはサステナビリティ方針に関する記者説…" at bounding box center [584, 720] width 524 height 8695
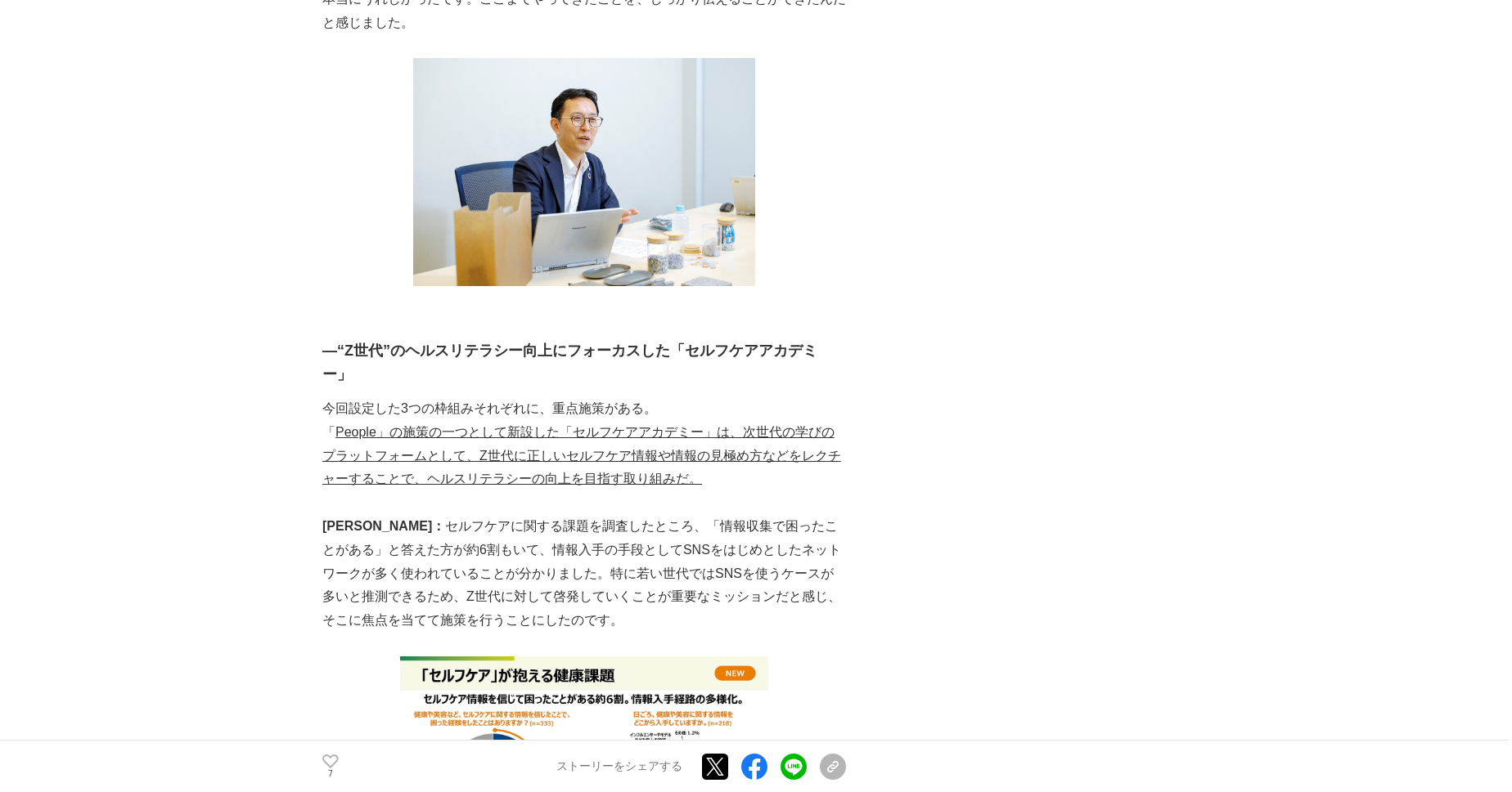
drag, startPoint x: 702, startPoint y: 412, endPoint x: 531, endPoint y: 486, distance: 186.3
click at [531, 515] on p "岩城： セルフケアに関する課題を調査したところ、「情報収集で困ったことがある」と答えた方が約6割もいて、情報入手の手段としてSNSをはじめとしたネットワークが…" at bounding box center [584, 574] width 524 height 118
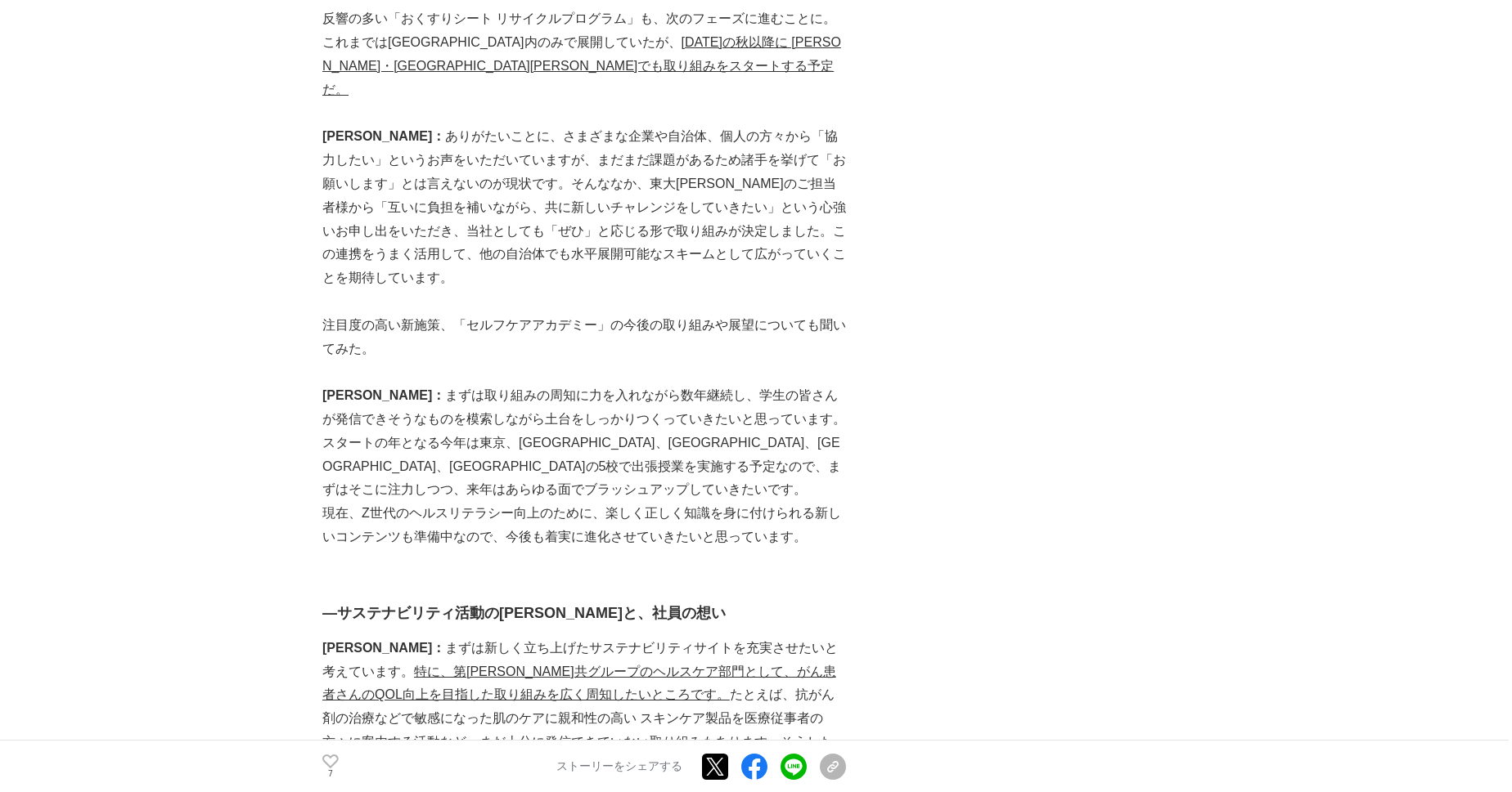
scroll to position [7012, 0]
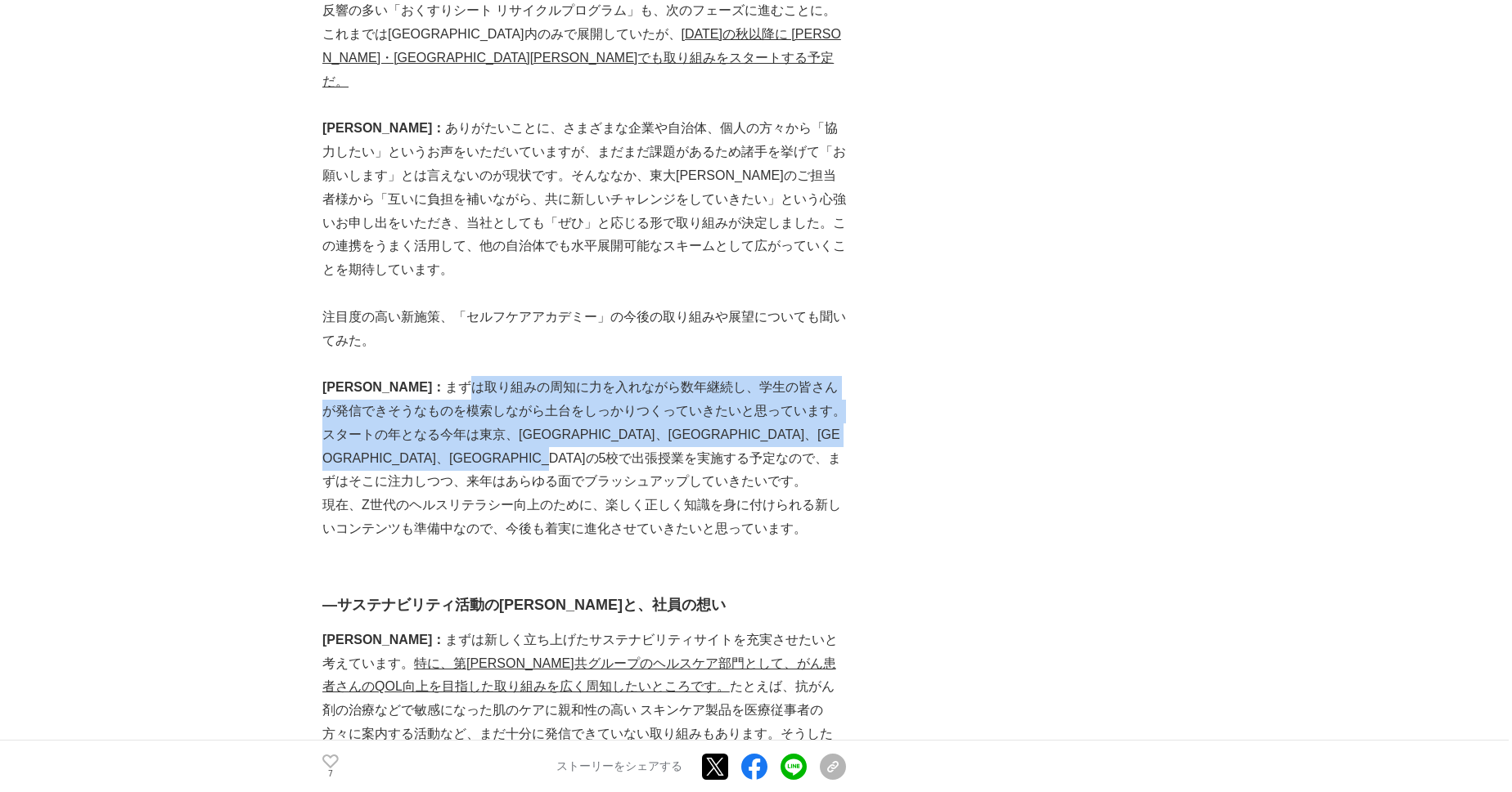
drag, startPoint x: 392, startPoint y: 248, endPoint x: 768, endPoint y: 361, distance: 392.6
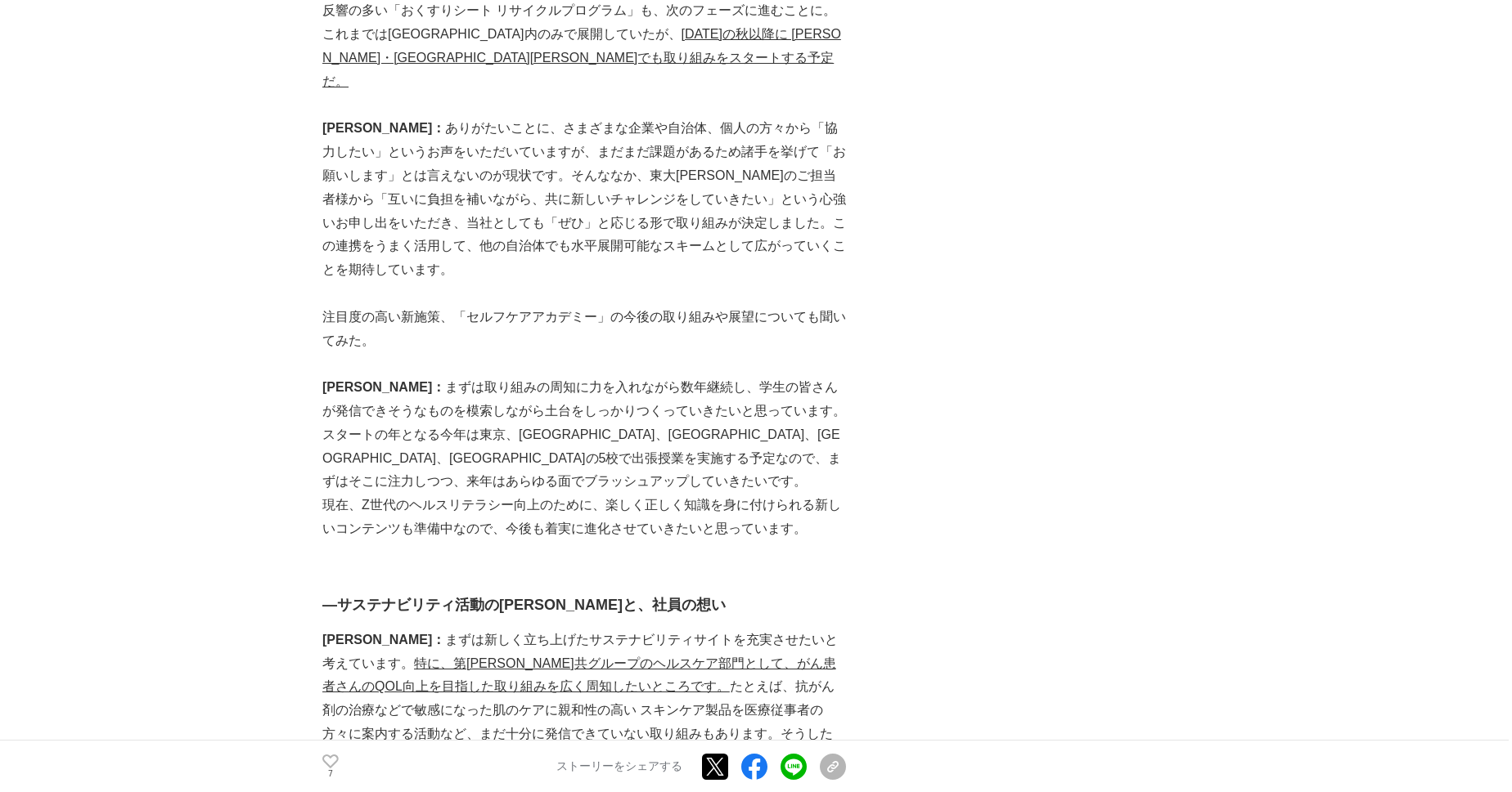
drag, startPoint x: 768, startPoint y: 361, endPoint x: 755, endPoint y: 410, distance: 50.7
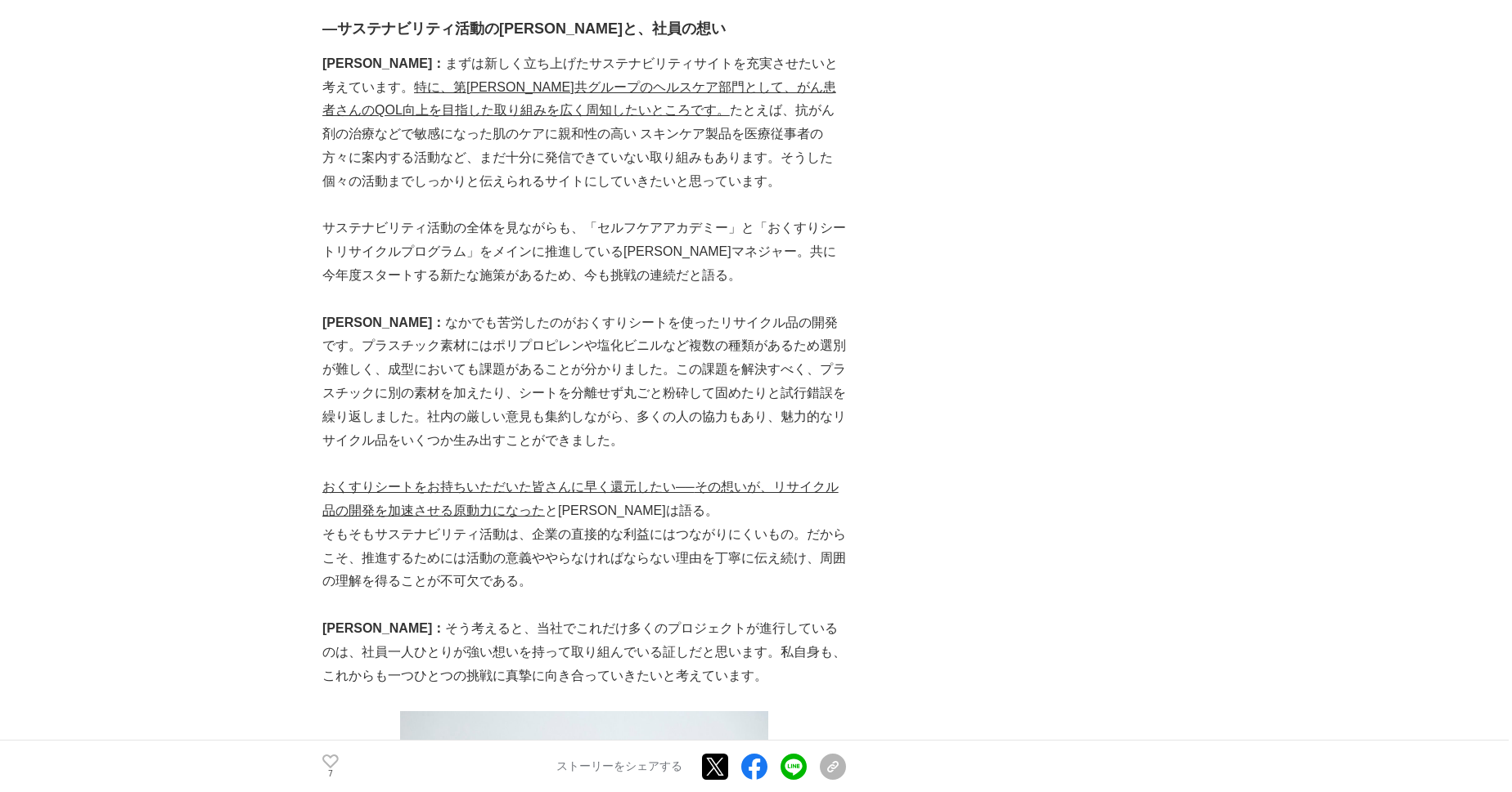
scroll to position [7607, 0]
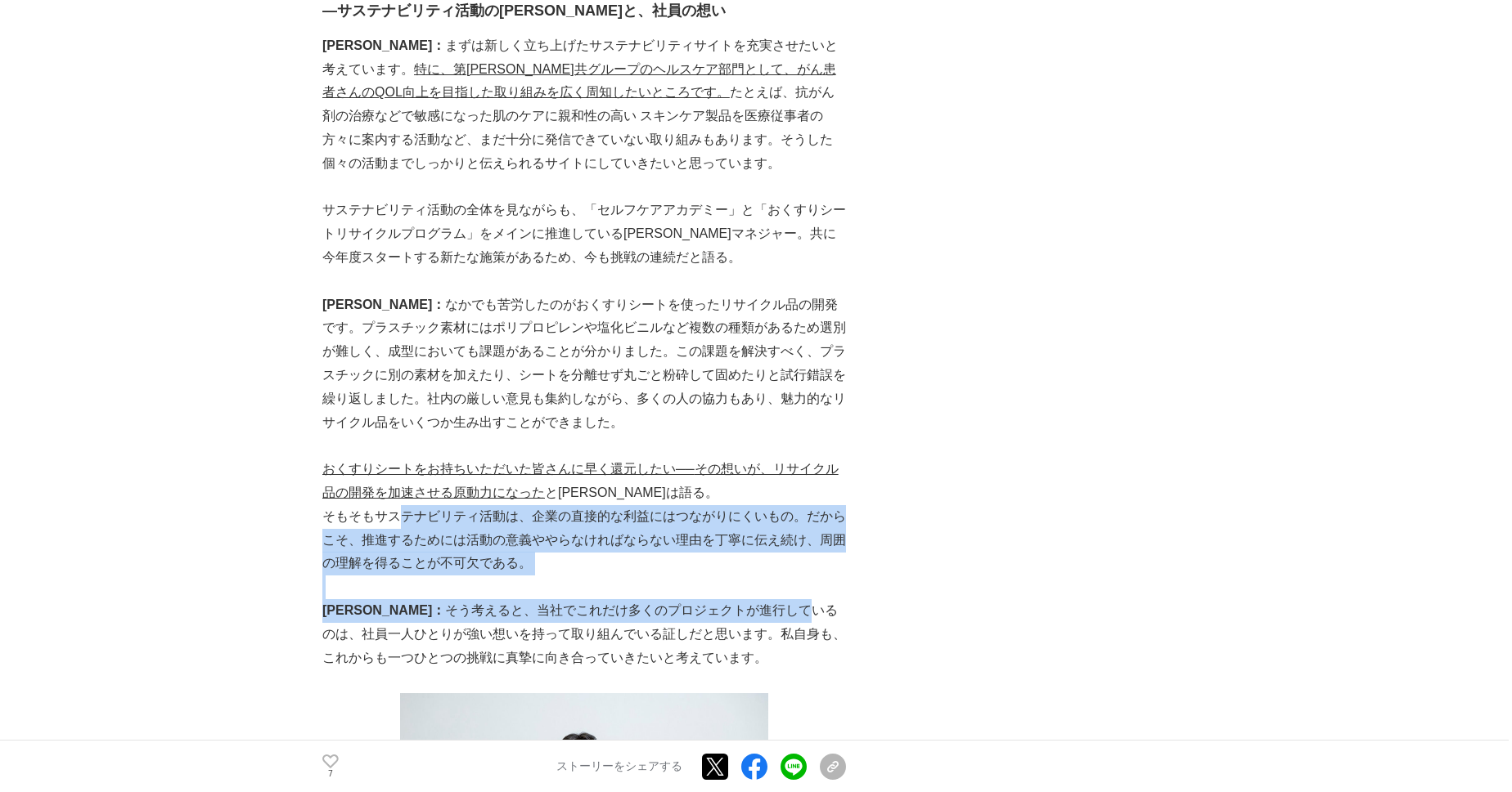
drag, startPoint x: 468, startPoint y: 337, endPoint x: 726, endPoint y: 428, distance: 273.6
click at [726, 600] on p "岩城： そう考えると、当社でこれだけ多くのプロジェクトが進行しているのは、社員一人ひとりが強い想いを持って取り組んでいる証しだと思います。私自身も、これからも…" at bounding box center [584, 635] width 524 height 70
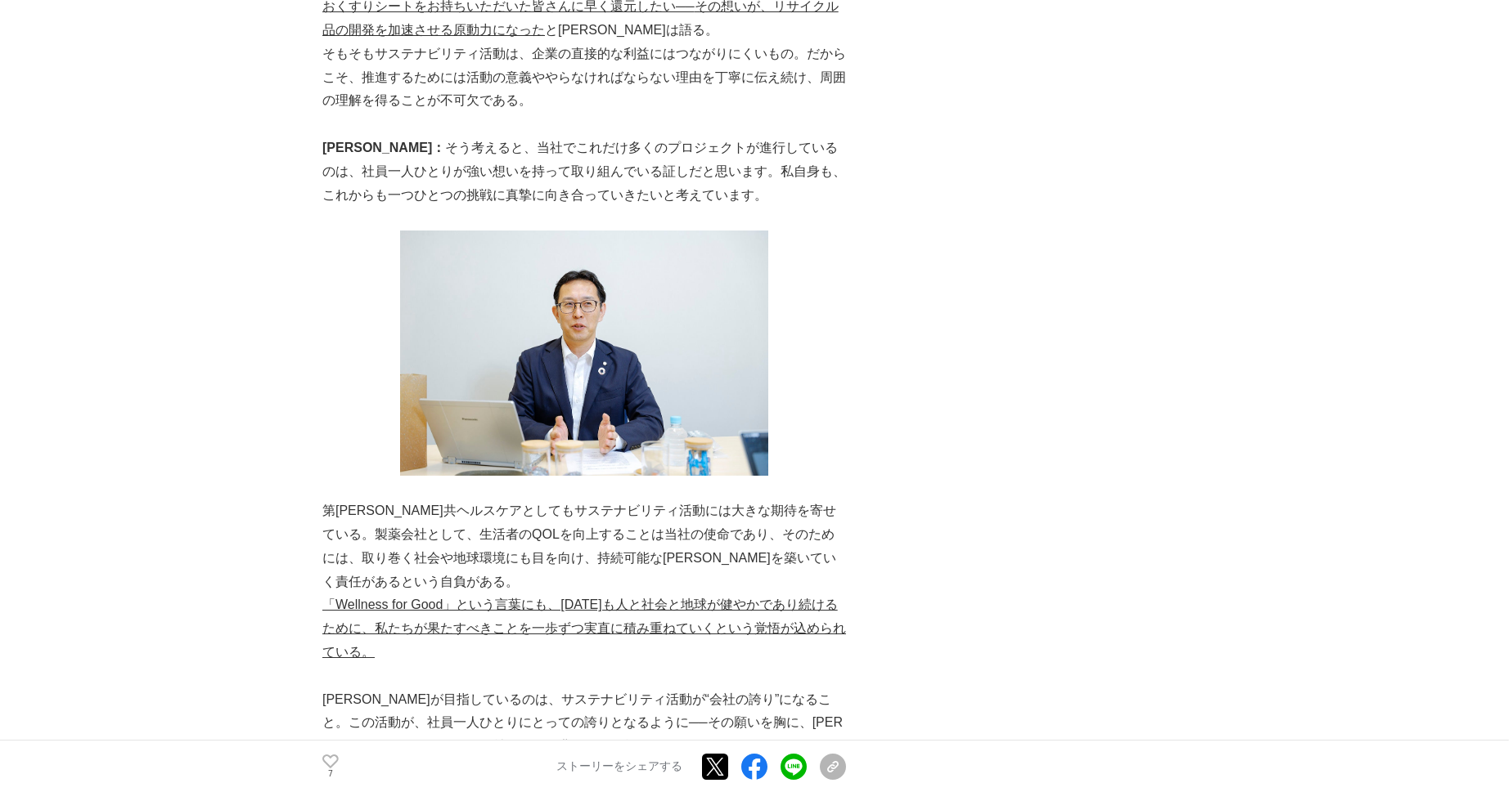
scroll to position [8082, 0]
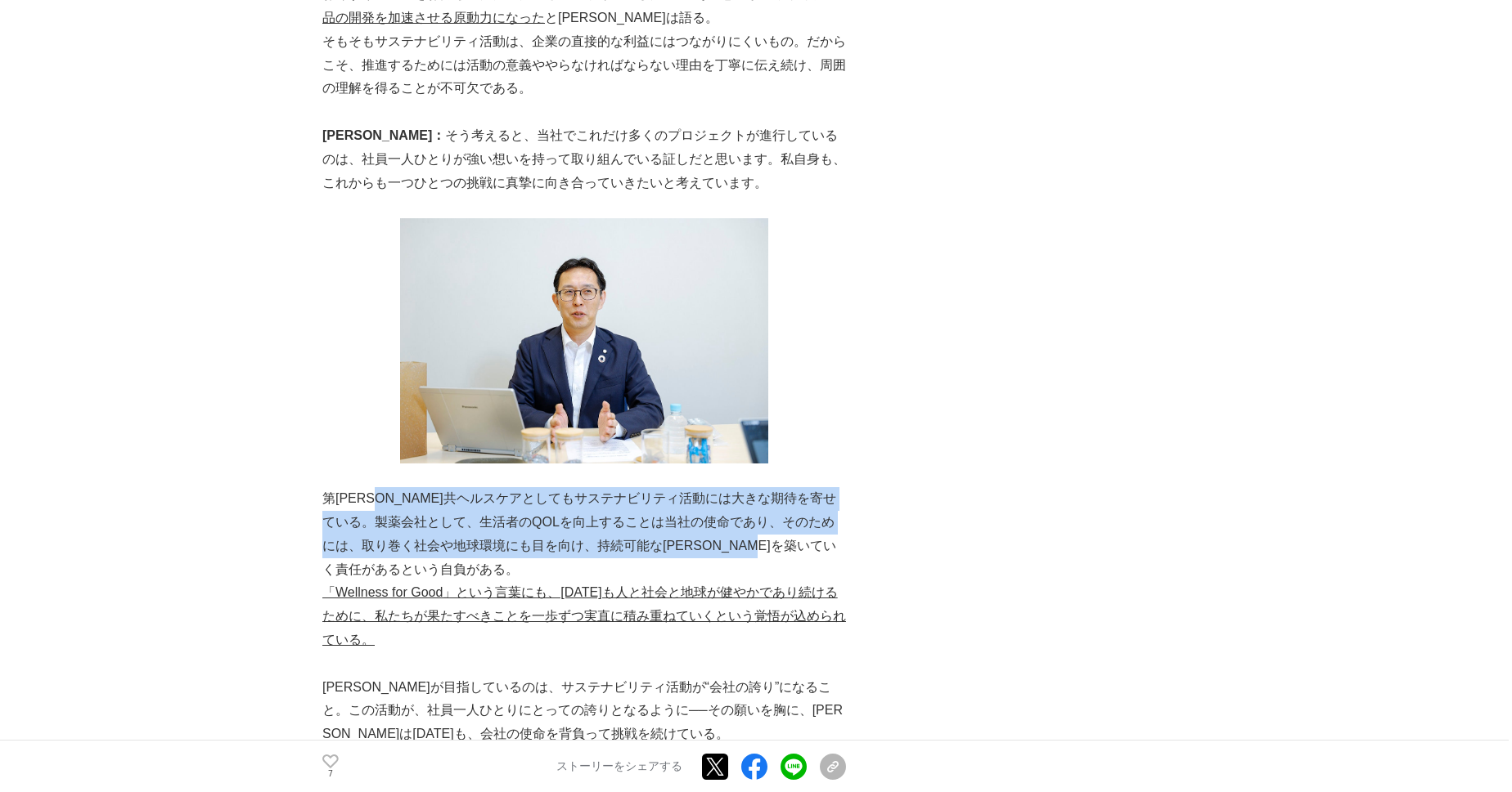
drag, startPoint x: 566, startPoint y: 321, endPoint x: 801, endPoint y: 400, distance: 247.9
click at [801, 487] on p "第一三共ヘルスケアとしてもサステナビリティ活動には大きな期待を寄せている。製薬会社として、生活者のQOLを向上することは当社の使命であり、そのためには、取り巻…" at bounding box center [584, 534] width 524 height 94
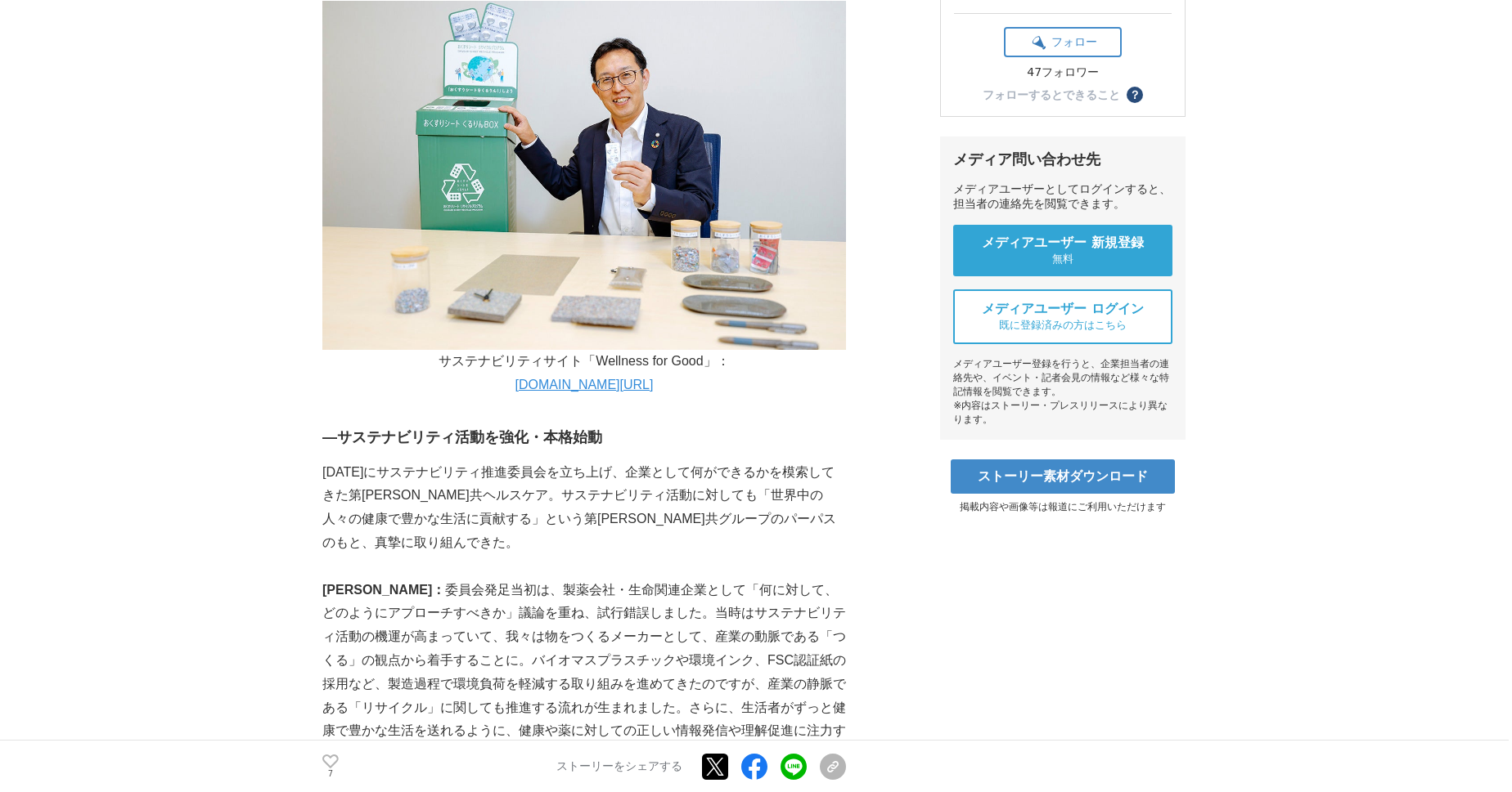
scroll to position [594, 0]
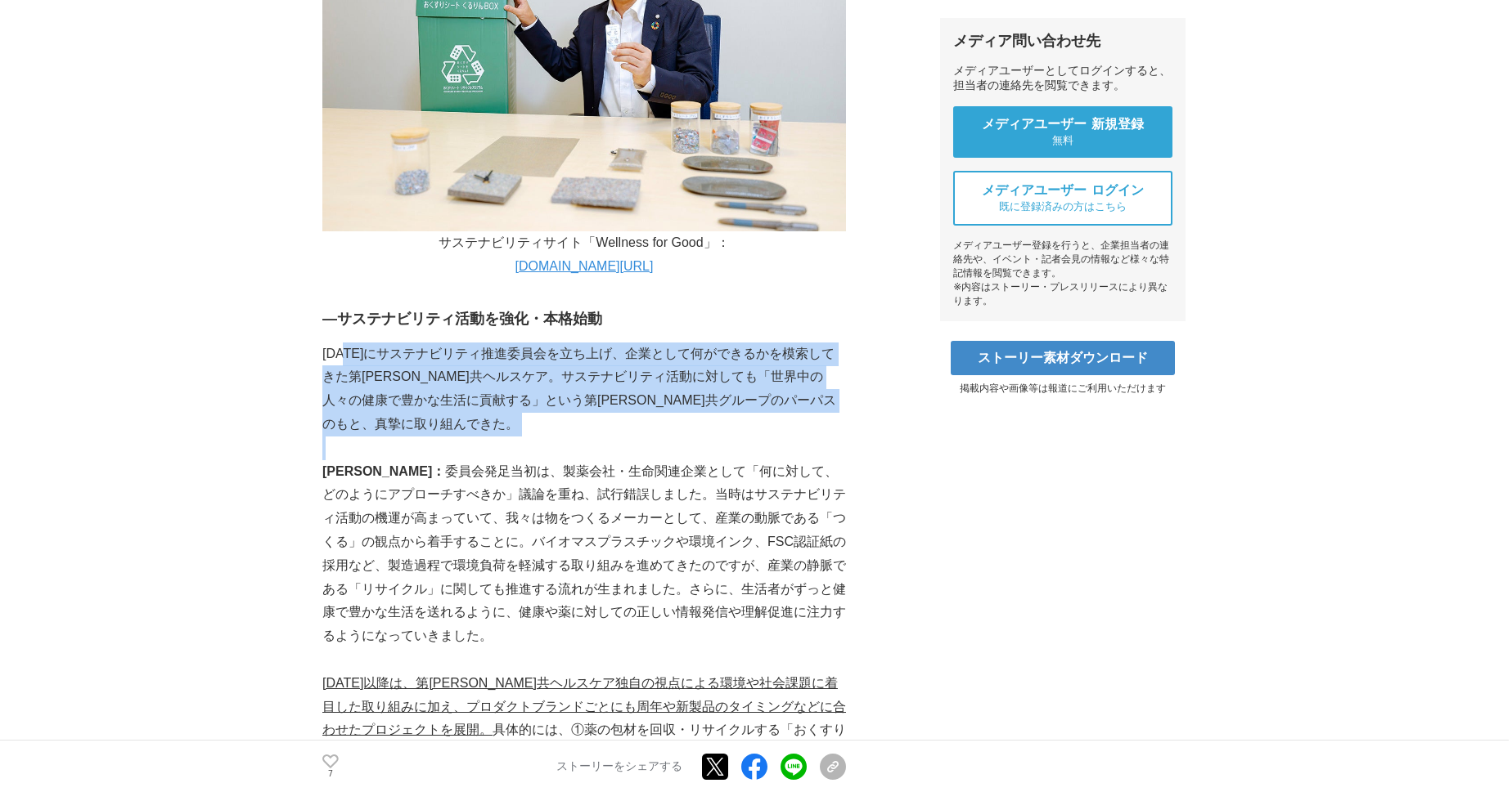
drag, startPoint x: 450, startPoint y: 349, endPoint x: 685, endPoint y: 466, distance: 262.5
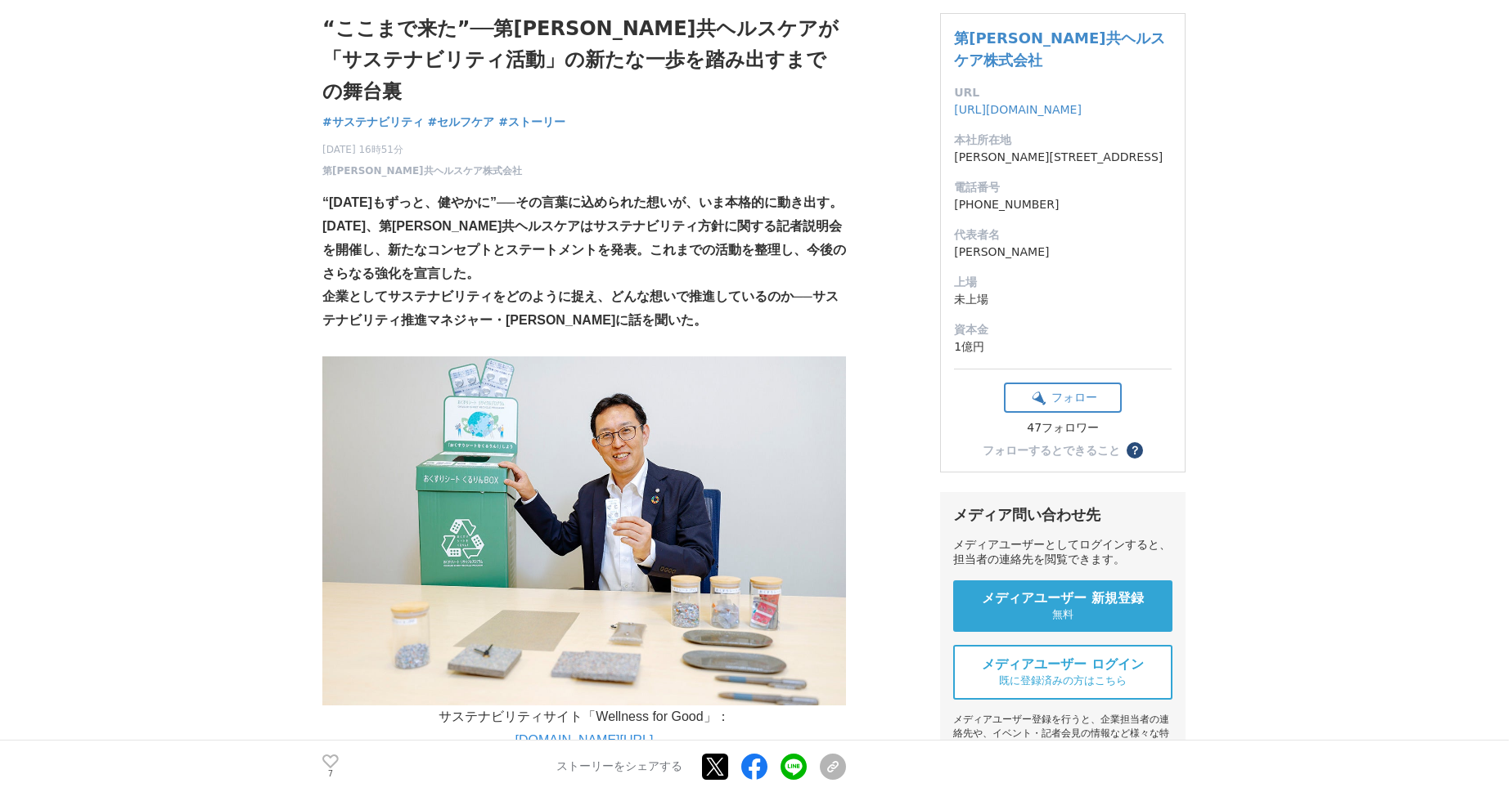
scroll to position [119, 0]
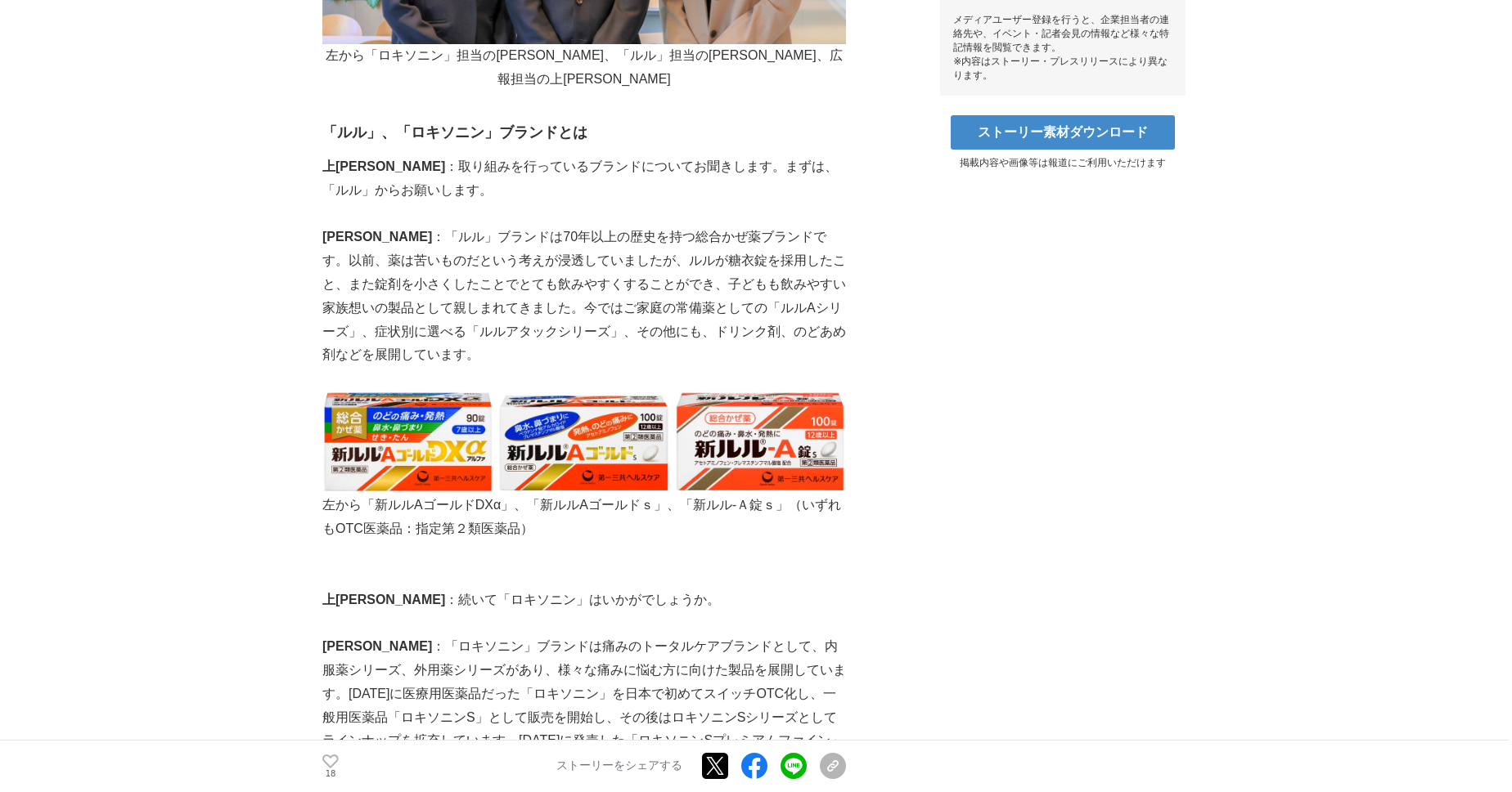
scroll to position [832, 0]
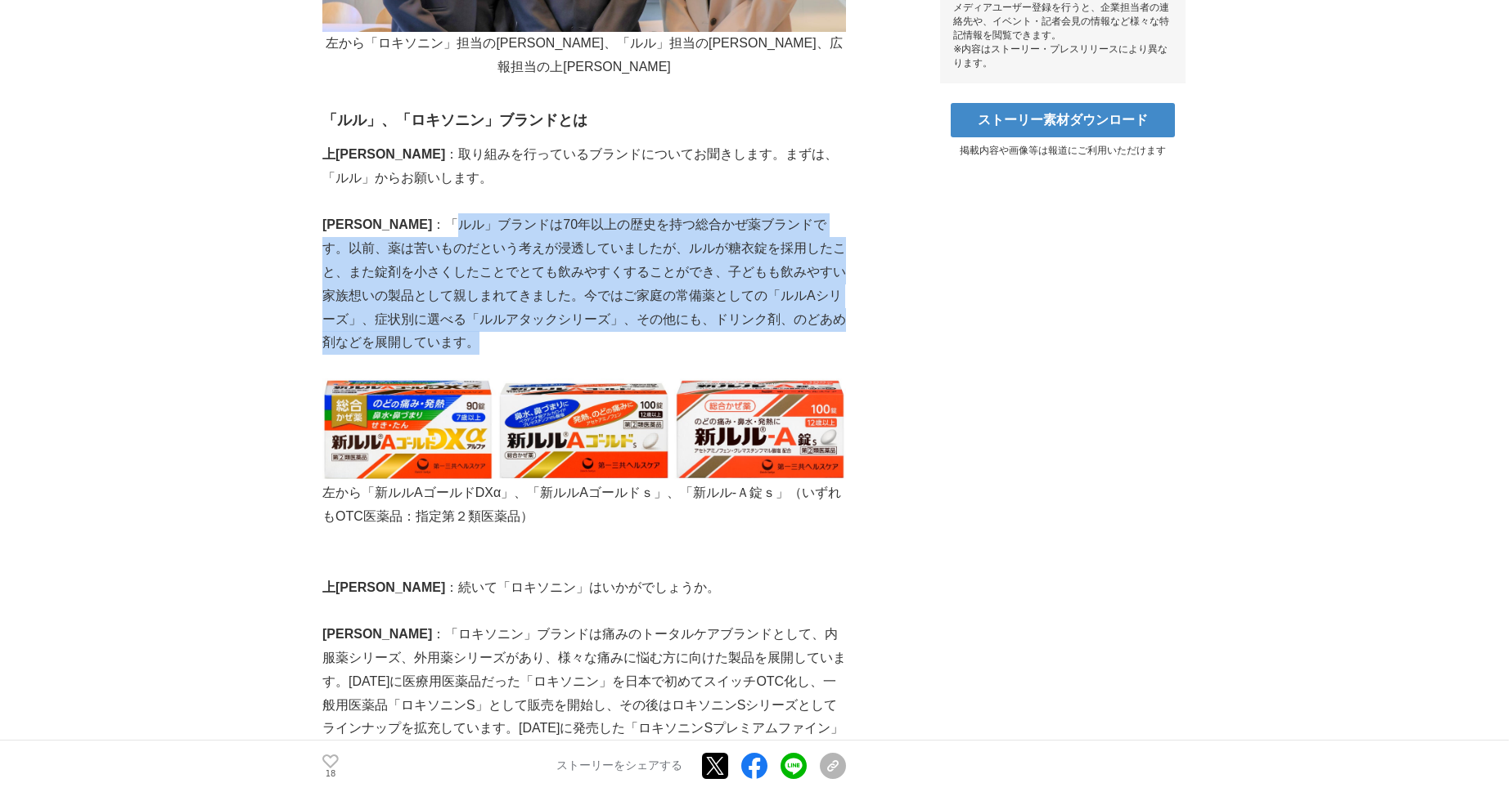
drag, startPoint x: 414, startPoint y: 184, endPoint x: 676, endPoint y: 292, distance: 283.4
click at [676, 290] on p "[PERSON_NAME] ：「ルル」ブランドは70年以上の歴史を持つ総合かぜ薬ブランドです。以前、薬は苦いものだという考えが浸透していましたが、ルルが糖衣錠…" at bounding box center [584, 284] width 524 height 141
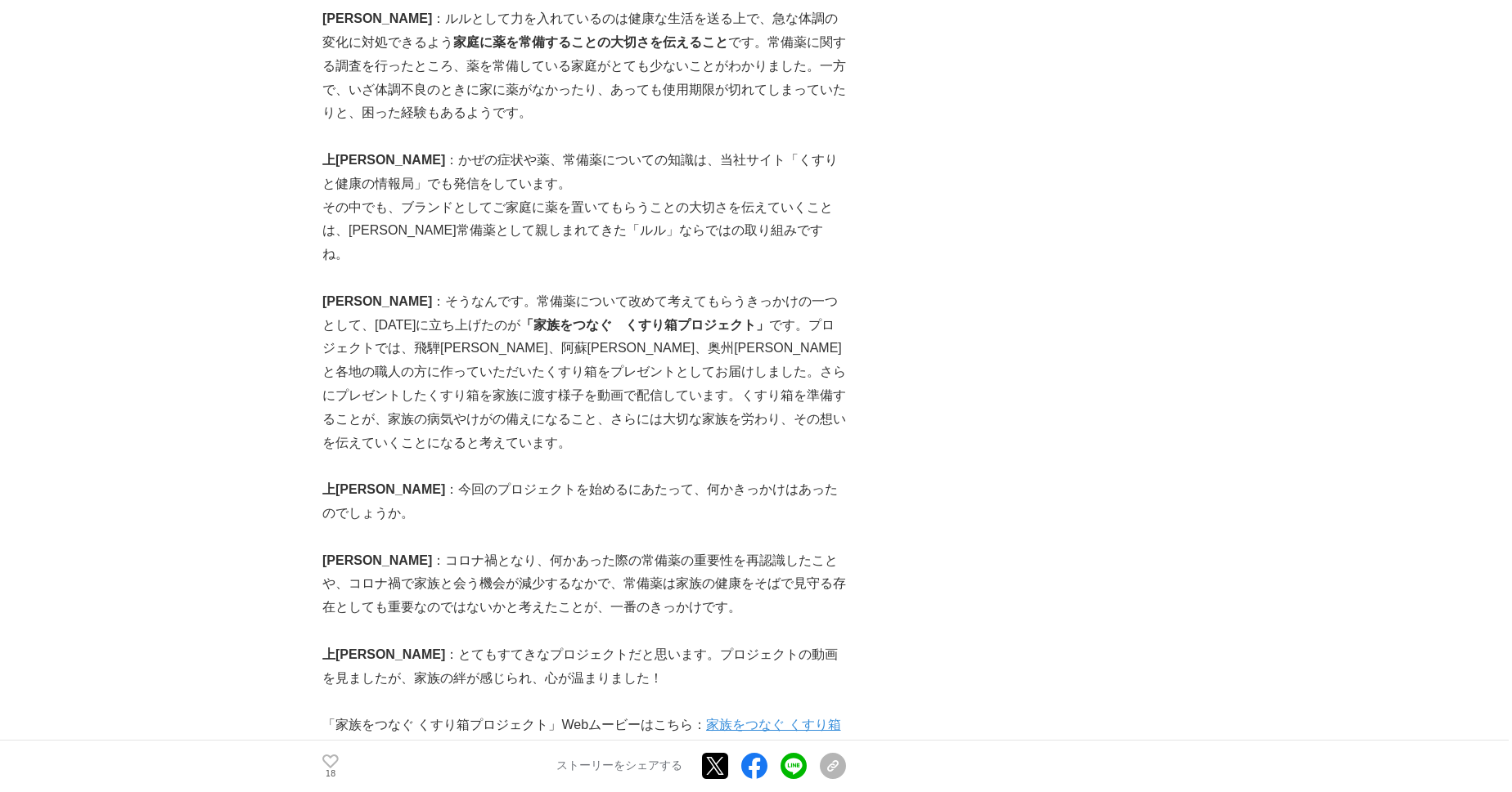
scroll to position [2020, 0]
click at [716, 550] on p "[PERSON_NAME] ：コロナ禍となり、何かあった際の常備薬の重要性を再認識したことや、コロナ禍で家族と会う機会が減少するなかで、常備薬は家族の健康をそ…" at bounding box center [584, 585] width 524 height 70
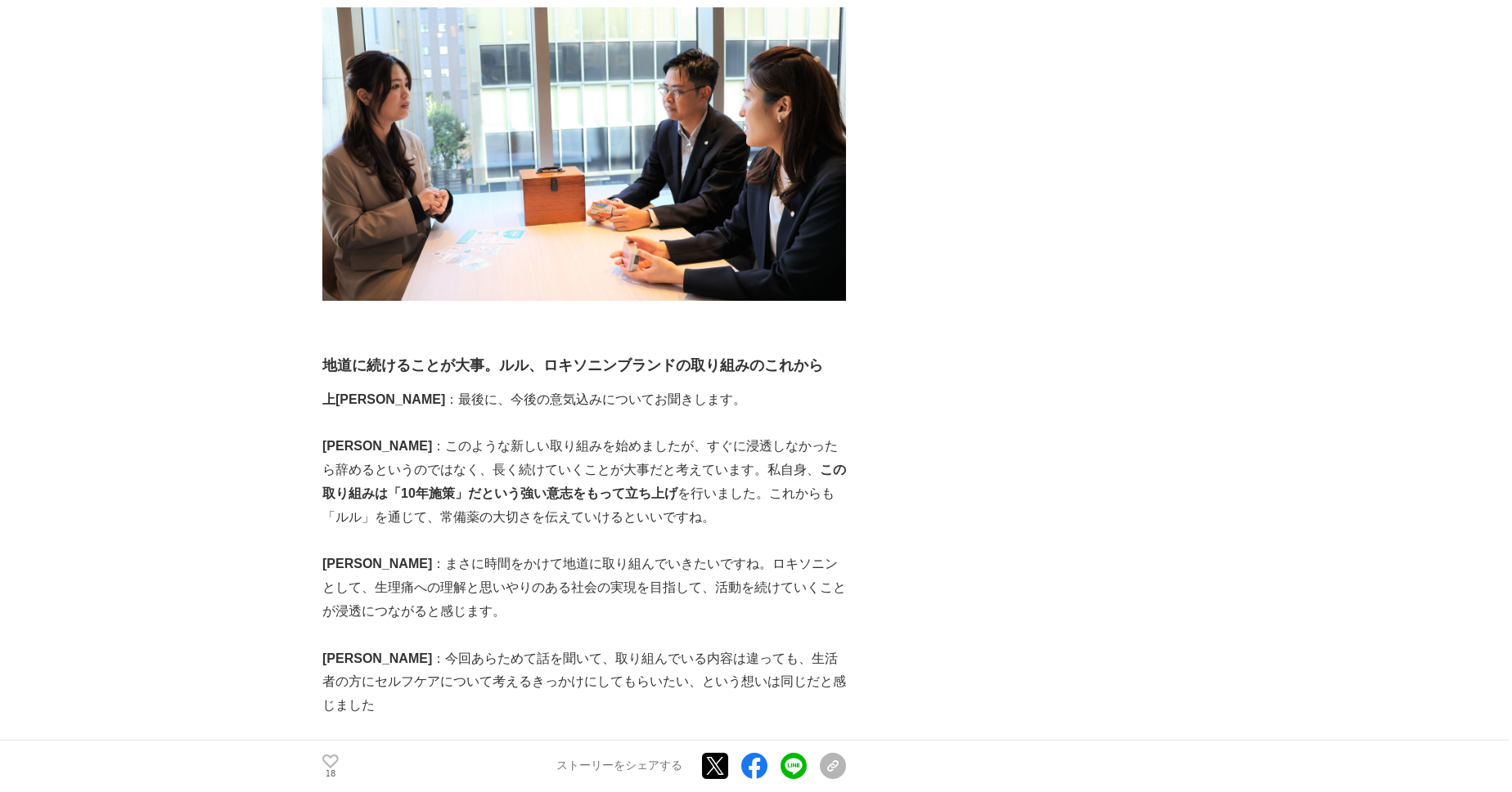
scroll to position [7369, 0]
click at [691, 742] on p "上吉川 ：広報担当としては、このようなブランドの取り組みがさらに生活者の方に届くよう、情報を発信していきます。そして、これからも生活者の健康を支えていければと…" at bounding box center [584, 777] width 524 height 70
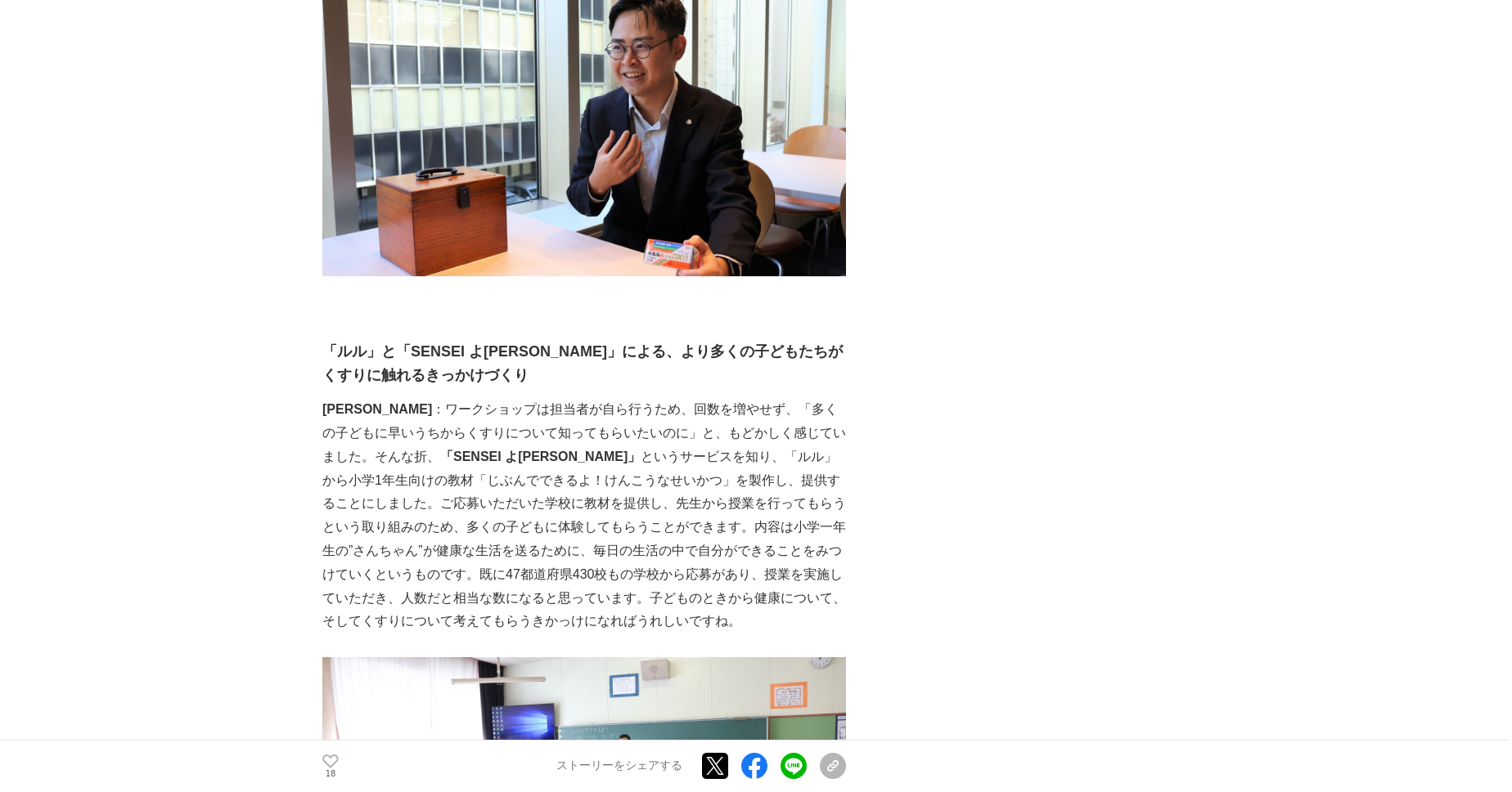
scroll to position [3683, 0]
